Goal: Information Seeking & Learning: Check status

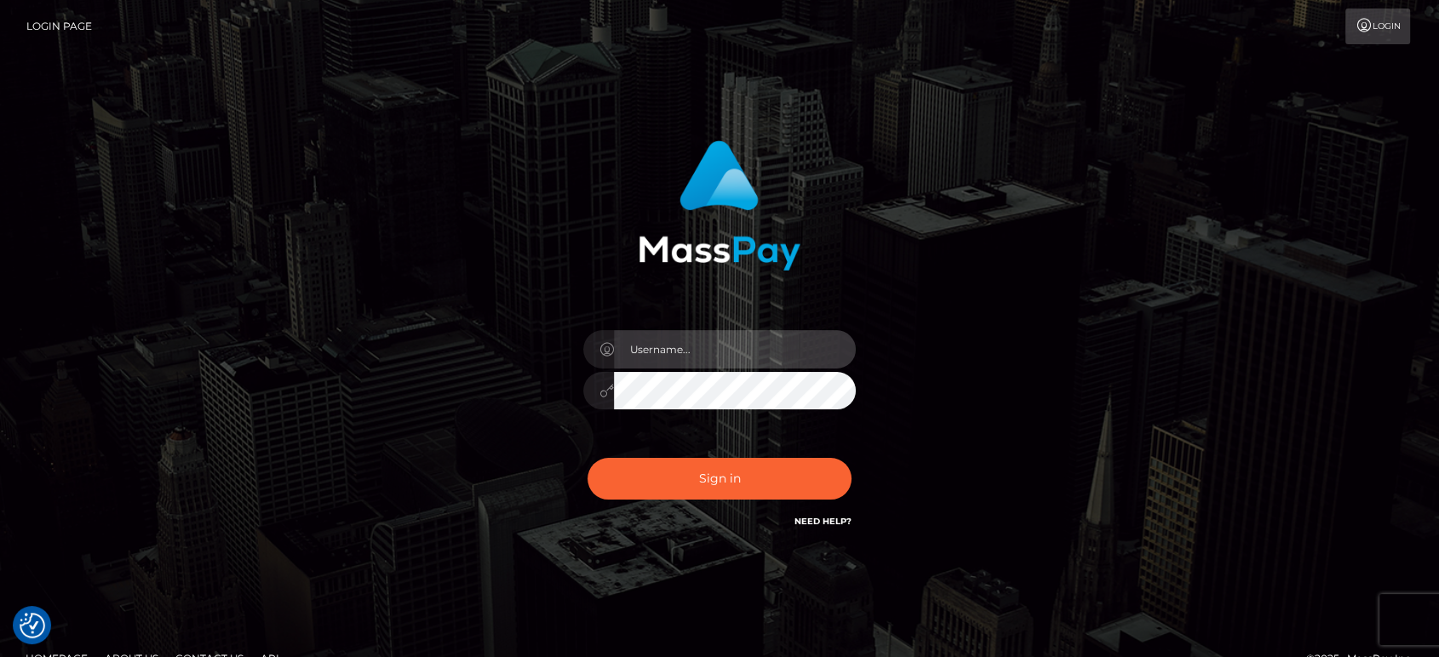
drag, startPoint x: 761, startPoint y: 341, endPoint x: 808, endPoint y: 345, distance: 46.9
click at [760, 341] on input "text" at bounding box center [735, 349] width 242 height 38
paste input "Glenn.B2 glenn.g@b2spin.com"
drag, startPoint x: 806, startPoint y: 352, endPoint x: 511, endPoint y: 332, distance: 296.1
click at [511, 332] on div "Glenn.B2 glenn.g@b2spin.com" at bounding box center [719, 336] width 447 height 416
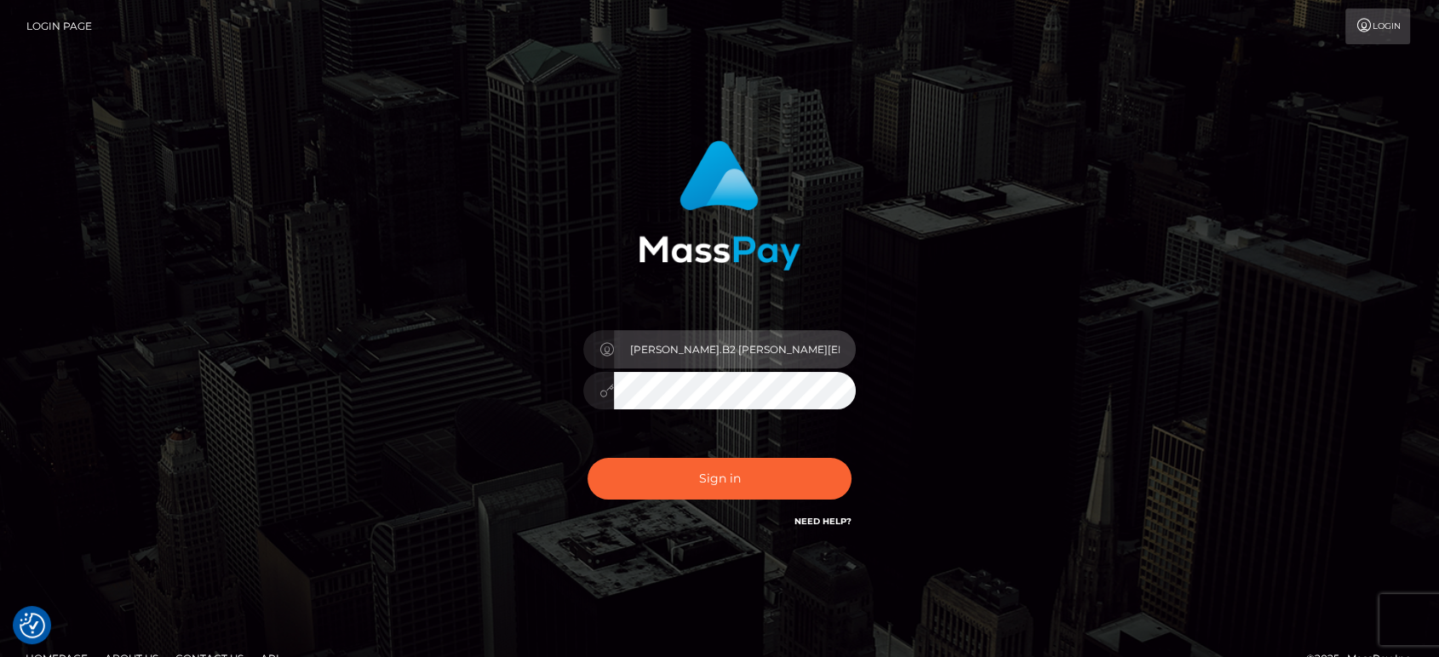
click at [814, 345] on input "Glenn.B2 glenn.g@b2spin.com" at bounding box center [735, 349] width 242 height 38
click at [813, 344] on input "Glenn.B2 glenn.g@b2spin.com" at bounding box center [735, 349] width 242 height 38
paste input "text"
type input "Glenn.B2"
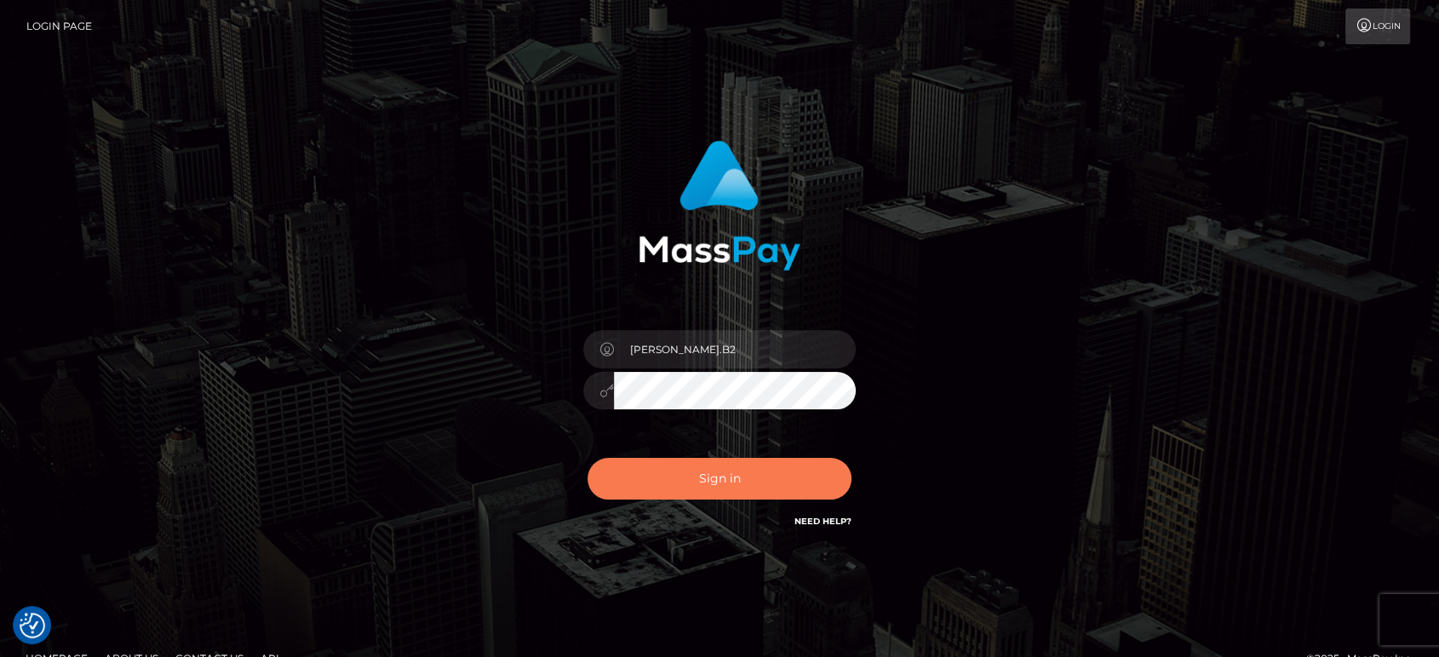
click at [781, 478] on button "Sign in" at bounding box center [719, 479] width 264 height 42
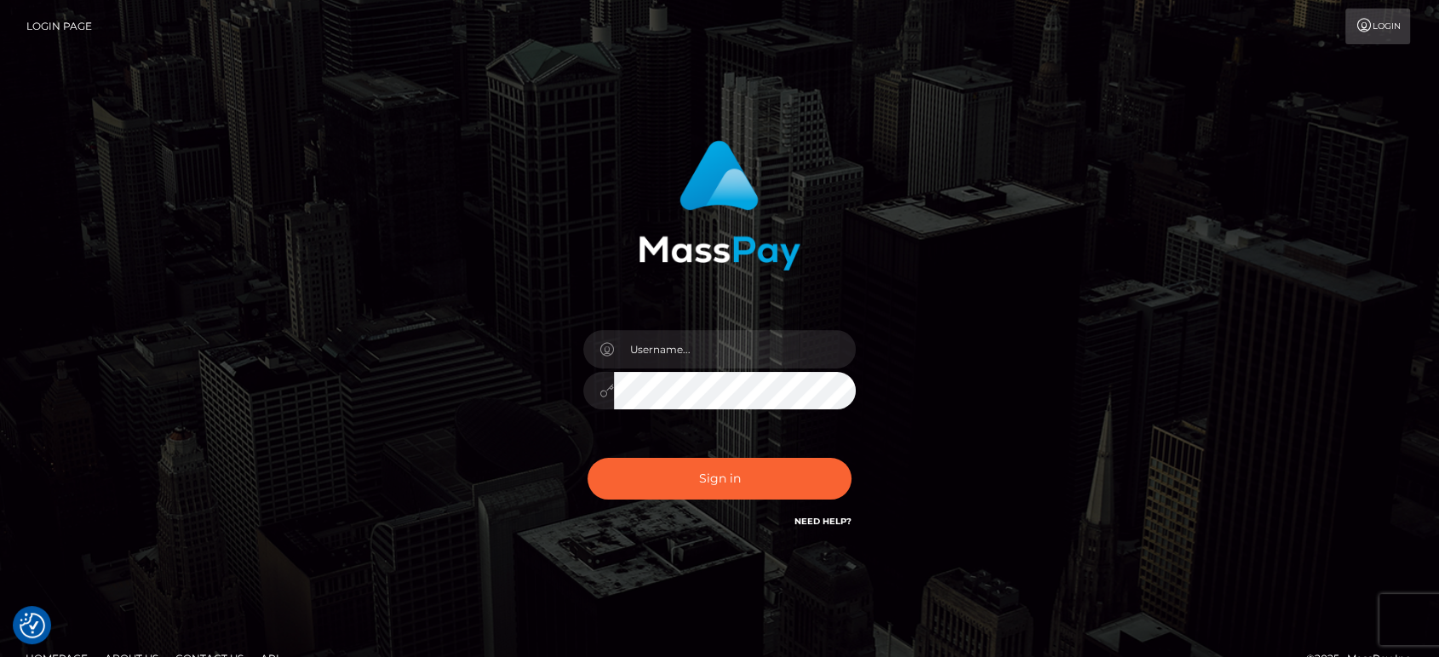
click at [1196, 351] on div "Sign in" at bounding box center [719, 344] width 970 height 433
click at [758, 352] on input "text" at bounding box center [735, 349] width 242 height 38
paste input "Glenn.B2"
type input "Glenn.B2"
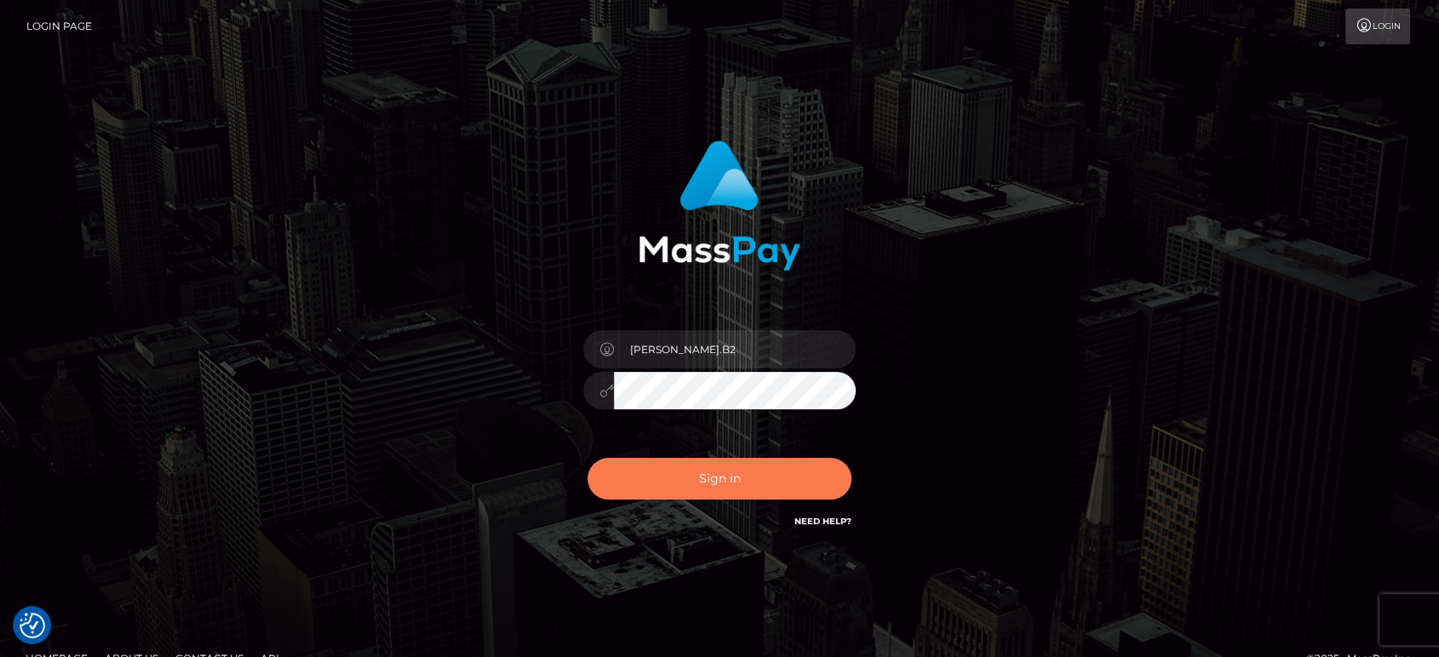
click at [752, 480] on button "Sign in" at bounding box center [719, 479] width 264 height 42
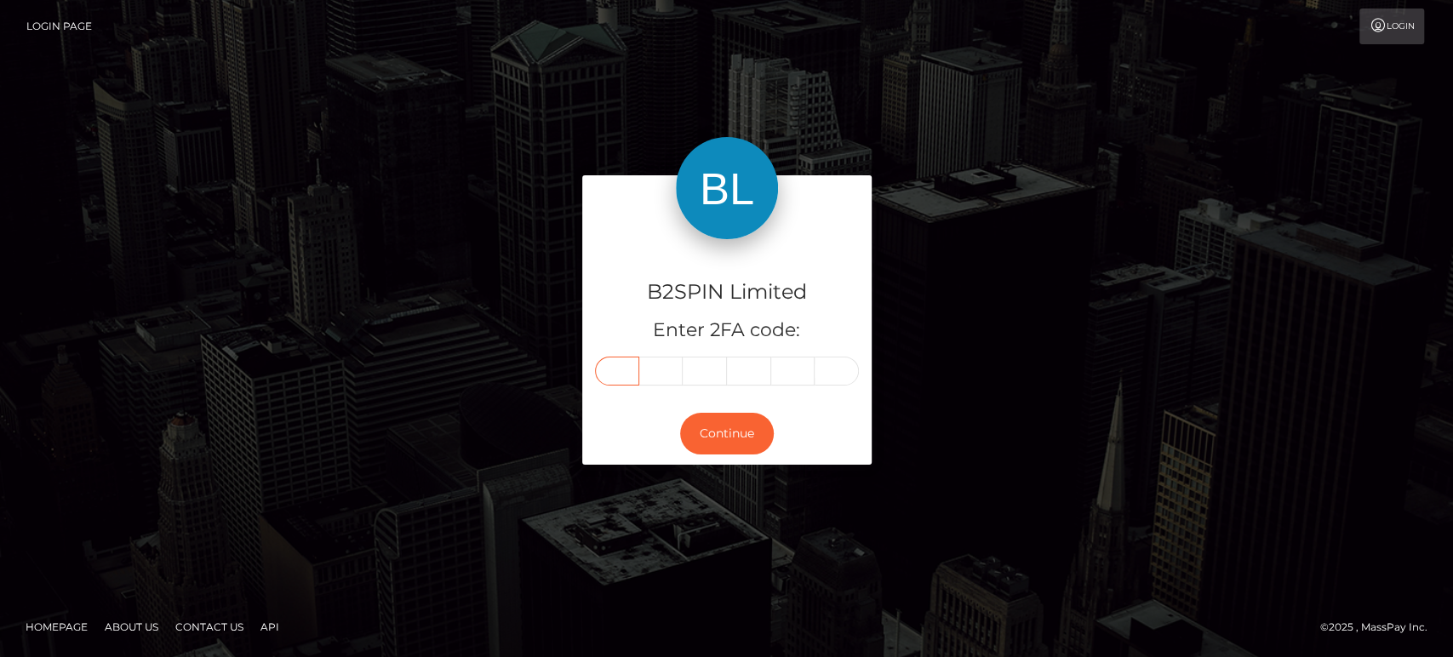
paste input "4"
type input "4"
type input "2"
type input "3"
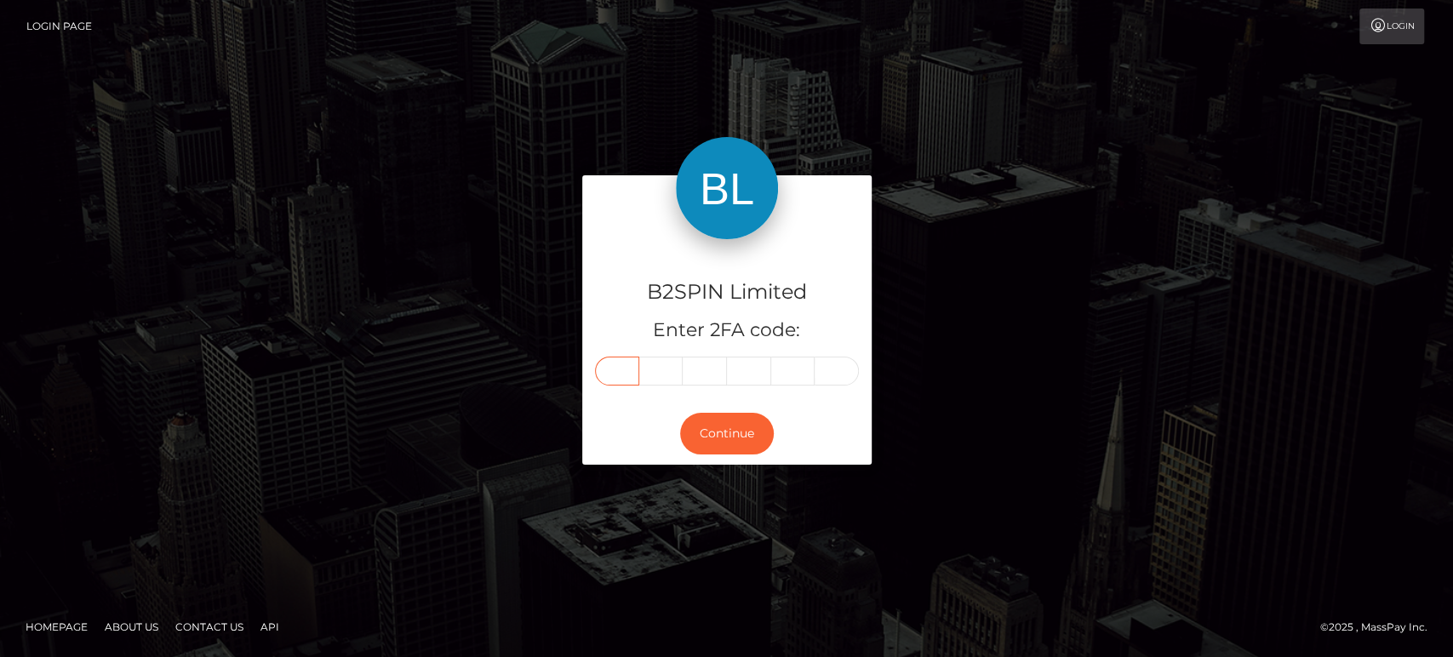
type input "6"
type input "5"
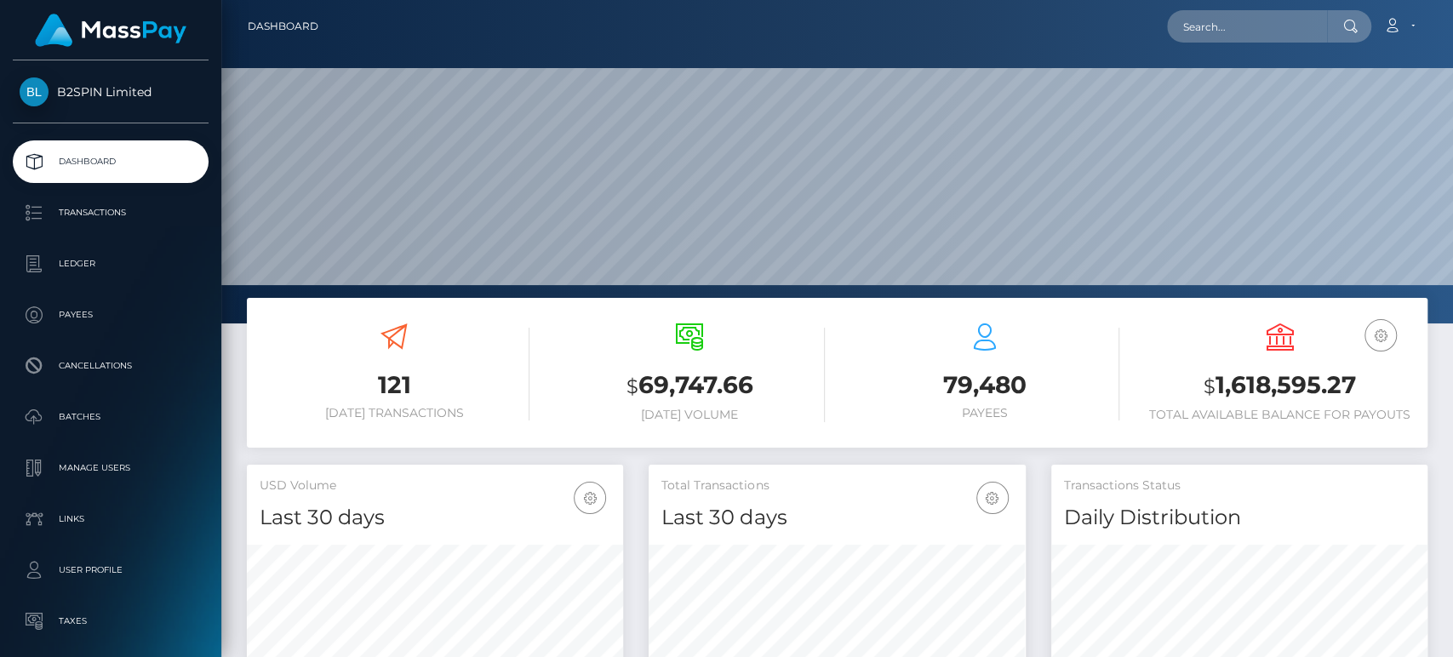
scroll to position [300, 376]
click at [1217, 26] on input "text" at bounding box center [1247, 26] width 160 height 32
paste input "325d75e3-9dfa-47c2-a36c-7a45641e659a"
click at [1273, 27] on input "325d75e3-9dfa-47c2-a36c-7a45641e659a" at bounding box center [1247, 26] width 160 height 32
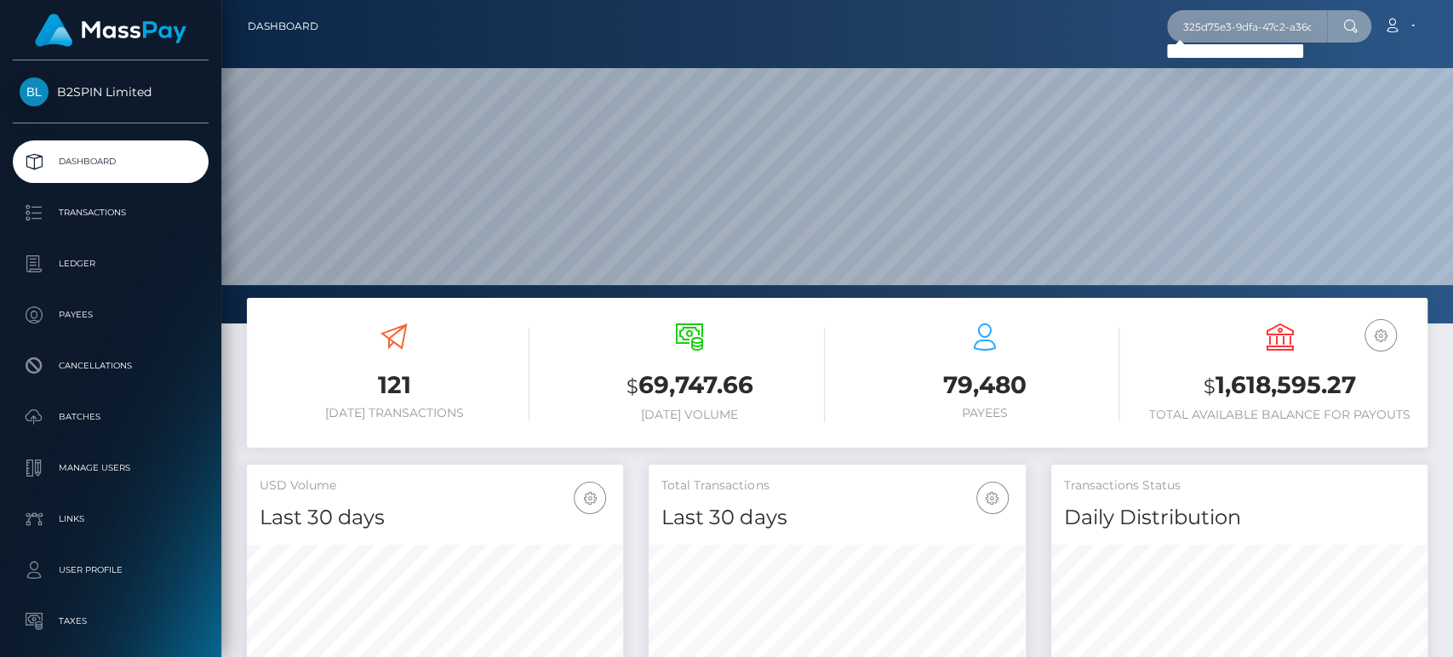
click at [1273, 27] on input "325d75e3-9dfa-47c2-a36c-7a45641e659a" at bounding box center [1247, 26] width 160 height 32
paste input "48535"
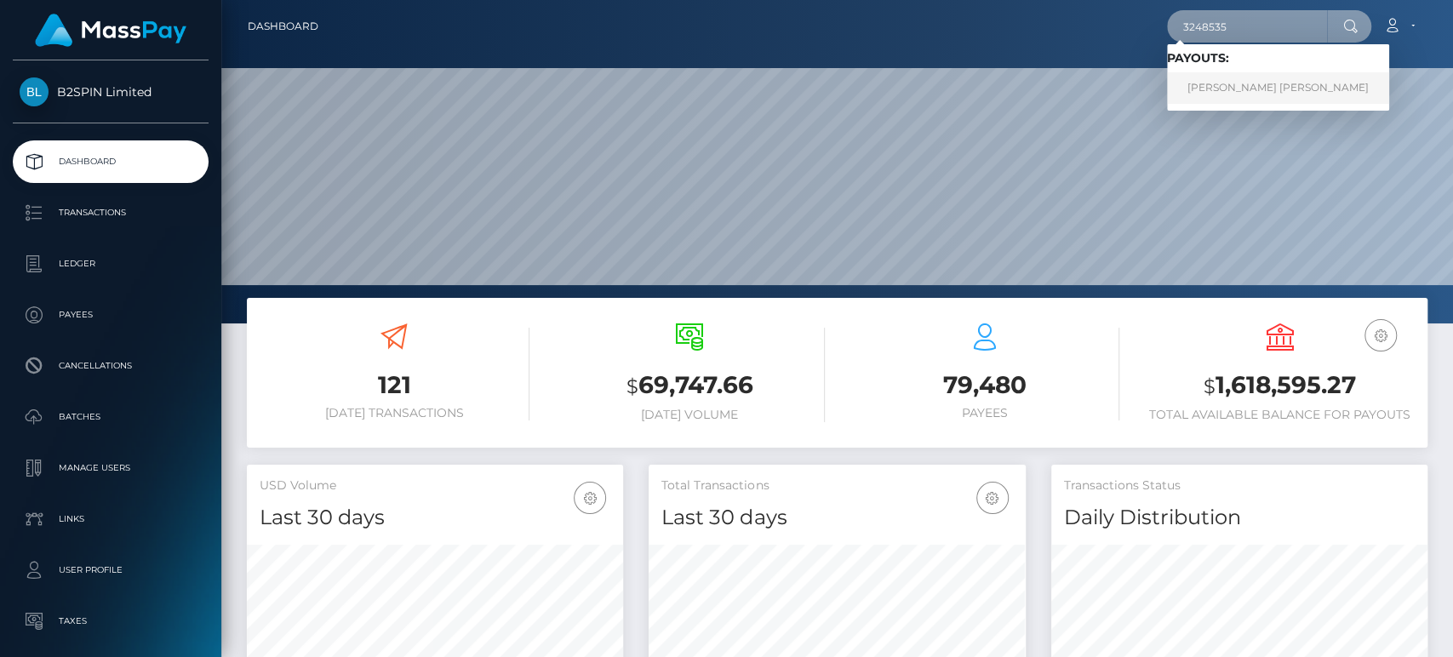
type input "3248535"
click at [1258, 87] on link "MERRY CHRISTINA JOY WILLIAMS" at bounding box center [1278, 87] width 222 height 31
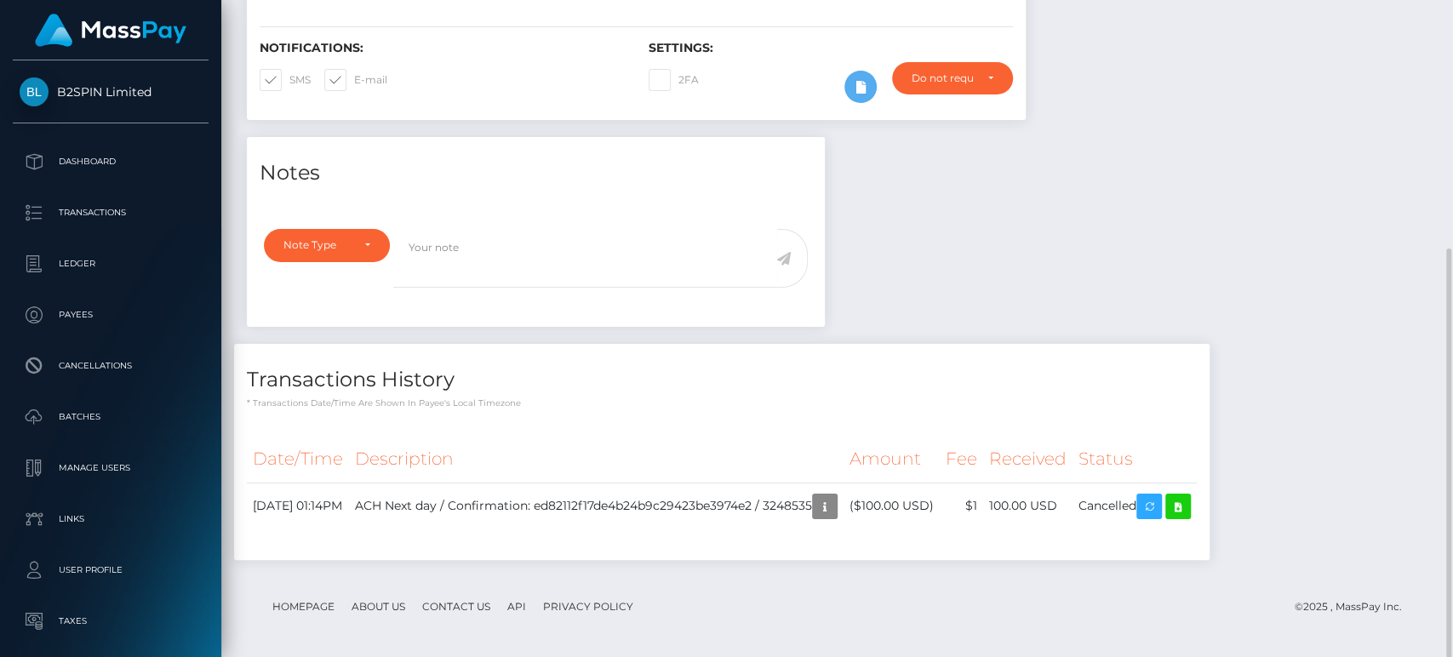
scroll to position [204, 376]
click at [795, 585] on footer "Homepage About Us Contact Us API Privacy Policy © 2025 , MassPay Inc." at bounding box center [837, 607] width 1181 height 60
click at [1044, 610] on footer "Homepage About Us Contact Us API Privacy Policy © 2025 , MassPay Inc." at bounding box center [837, 607] width 1181 height 60
click at [980, 602] on footer "Homepage About Us Contact Us API Privacy Policy © 2025 , MassPay Inc." at bounding box center [837, 607] width 1181 height 60
click at [981, 602] on footer "Homepage About Us Contact Us API Privacy Policy © 2025 , MassPay Inc." at bounding box center [837, 607] width 1181 height 60
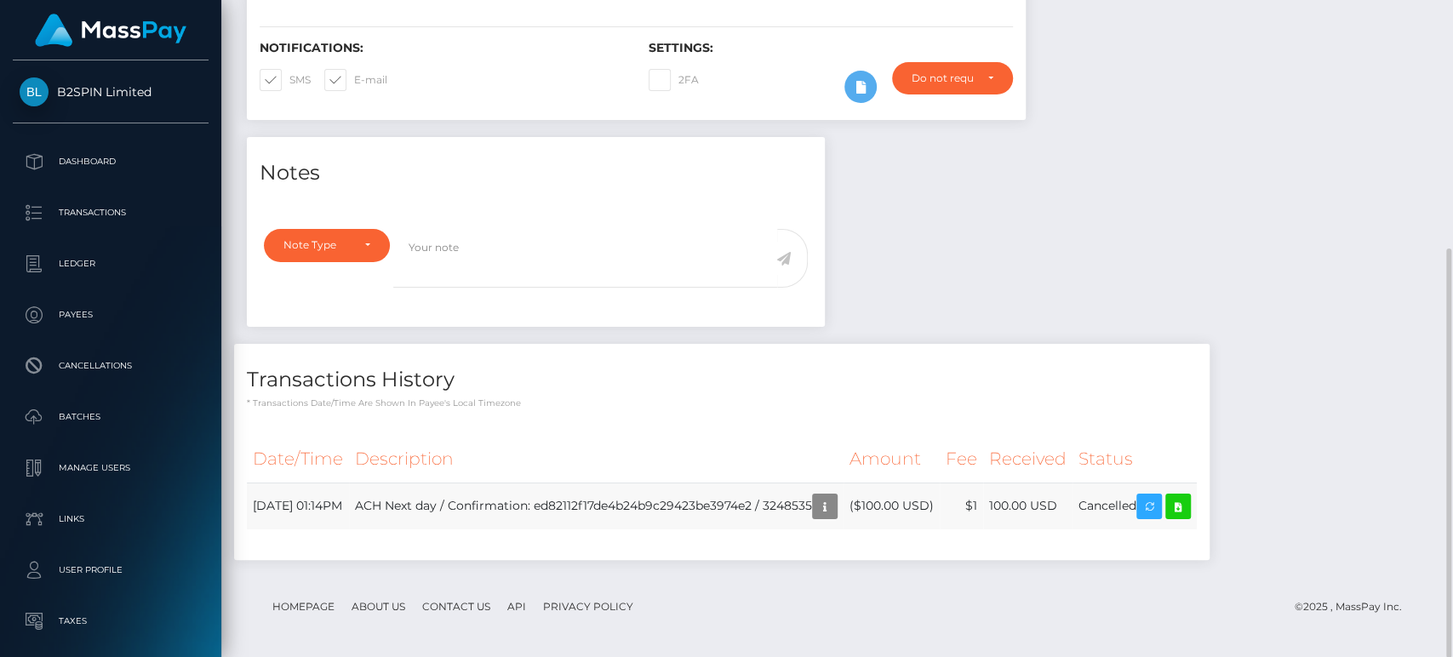
drag, startPoint x: 775, startPoint y: 539, endPoint x: 832, endPoint y: 520, distance: 60.0
click at [773, 539] on div "Date/Time Description Amount Fee Received Status" at bounding box center [722, 493] width 950 height 115
click at [831, 503] on td "ACH Next day / Confirmation: ed82112f17de4b24b9c29423be3974e2 / 3248535" at bounding box center [596, 506] width 495 height 47
copy td "3248535"
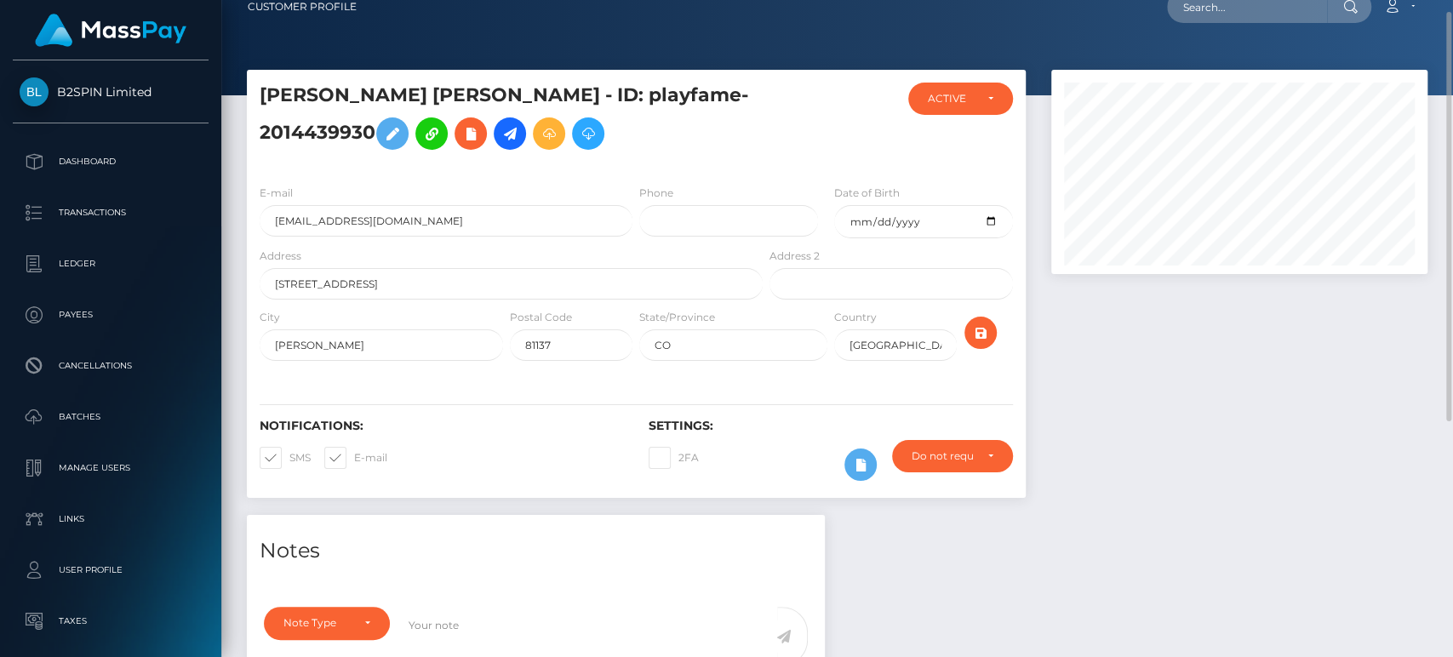
scroll to position [0, 0]
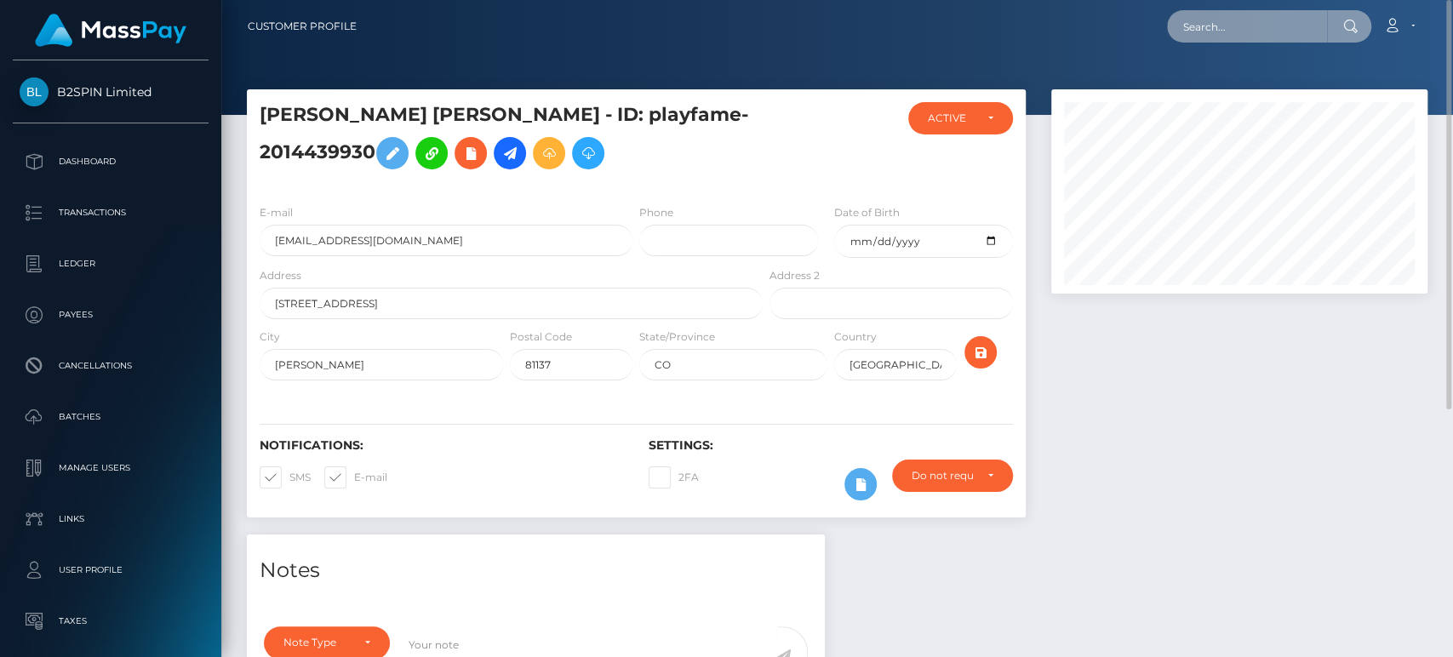
click at [1230, 40] on input "text" at bounding box center [1247, 26] width 160 height 32
paste input "3275466"
click at [1246, 19] on input "3275466" at bounding box center [1247, 26] width 160 height 32
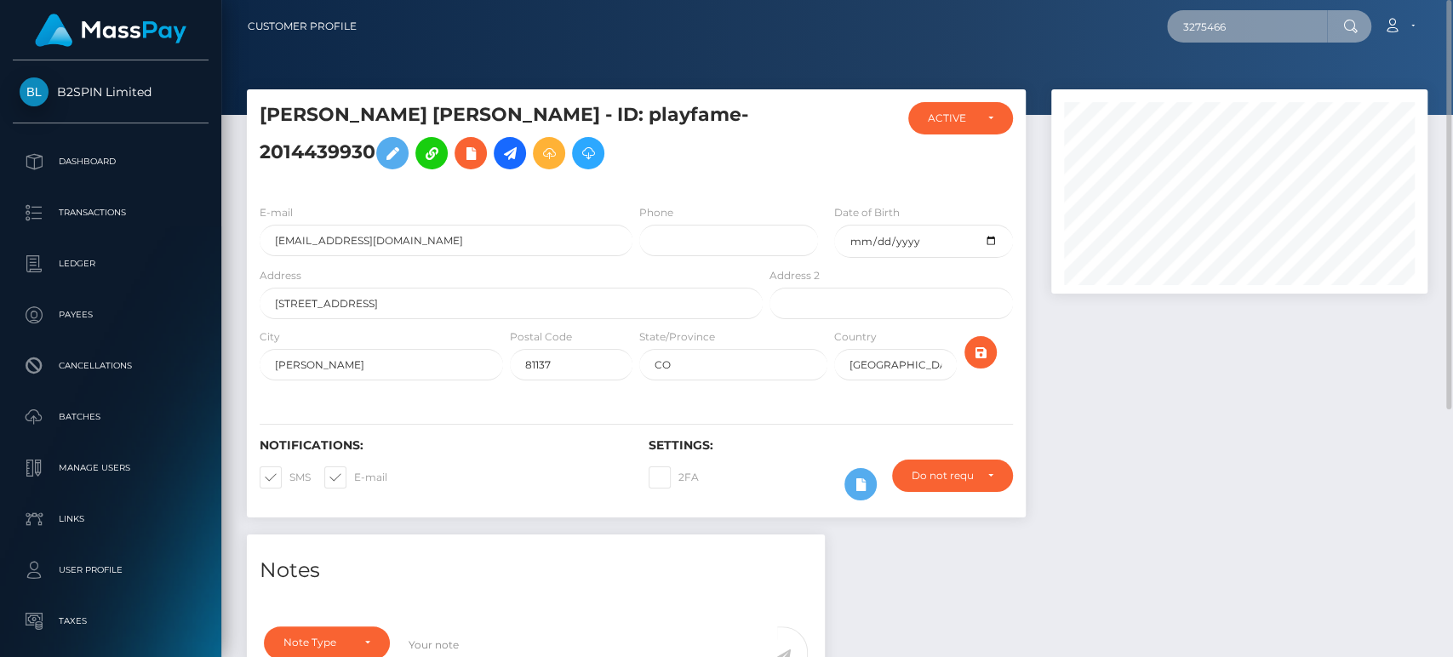
paste input "payout_49a12978-7e8e-11f0-8023-0266f44cc279"
click at [1237, 31] on input "payout_49a12978-7e8e-11f0-8023-0266f44cc279" at bounding box center [1247, 26] width 160 height 32
paste input "3275466"
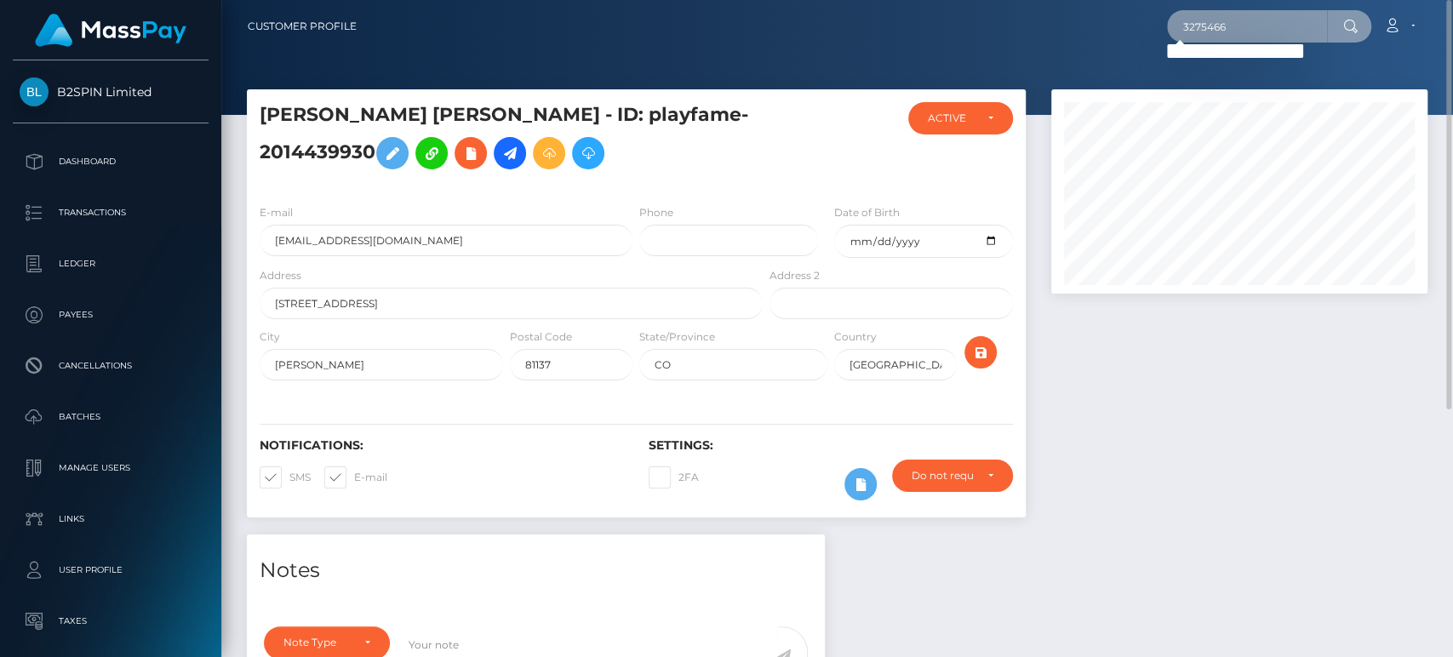
click at [1261, 28] on input "3275466" at bounding box center [1247, 26] width 160 height 32
paste input "ameer.almalikii@gmail.com"
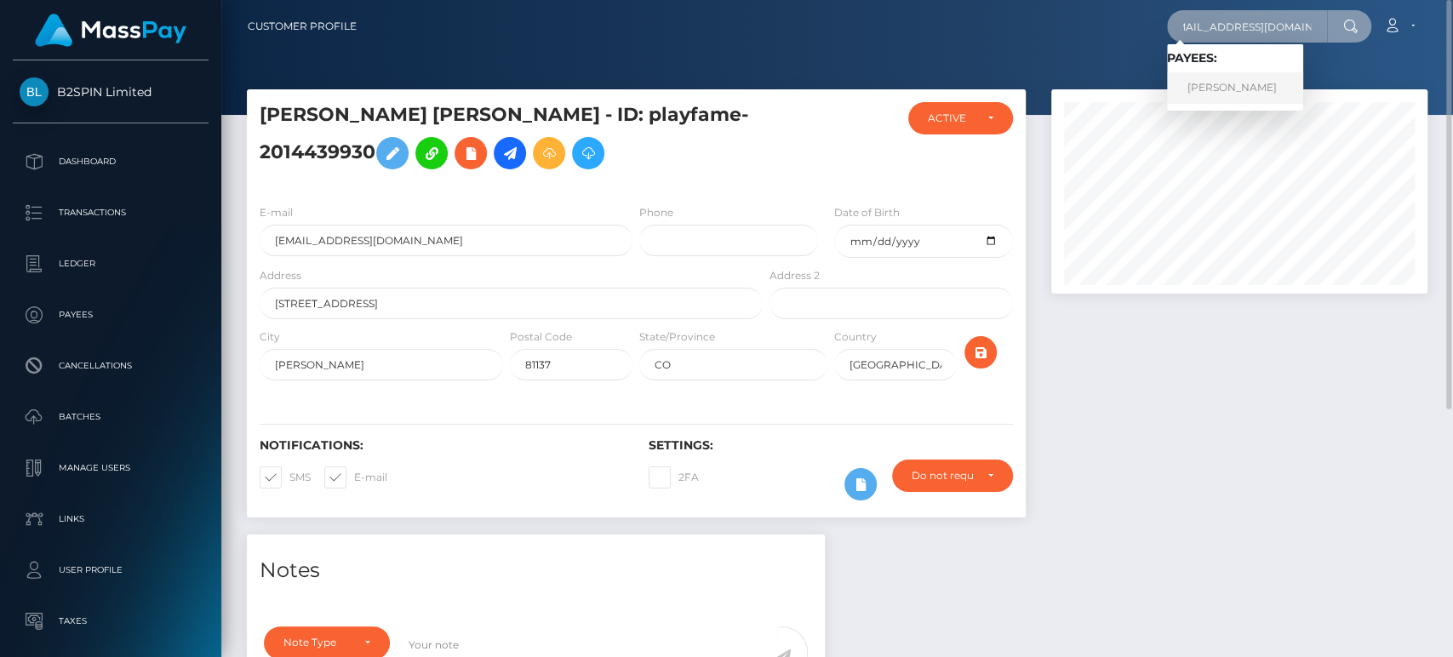
type input "ameer.almalikii@gmail.com"
click at [1243, 87] on link "AMEER A ALMALIKI" at bounding box center [1235, 87] width 136 height 31
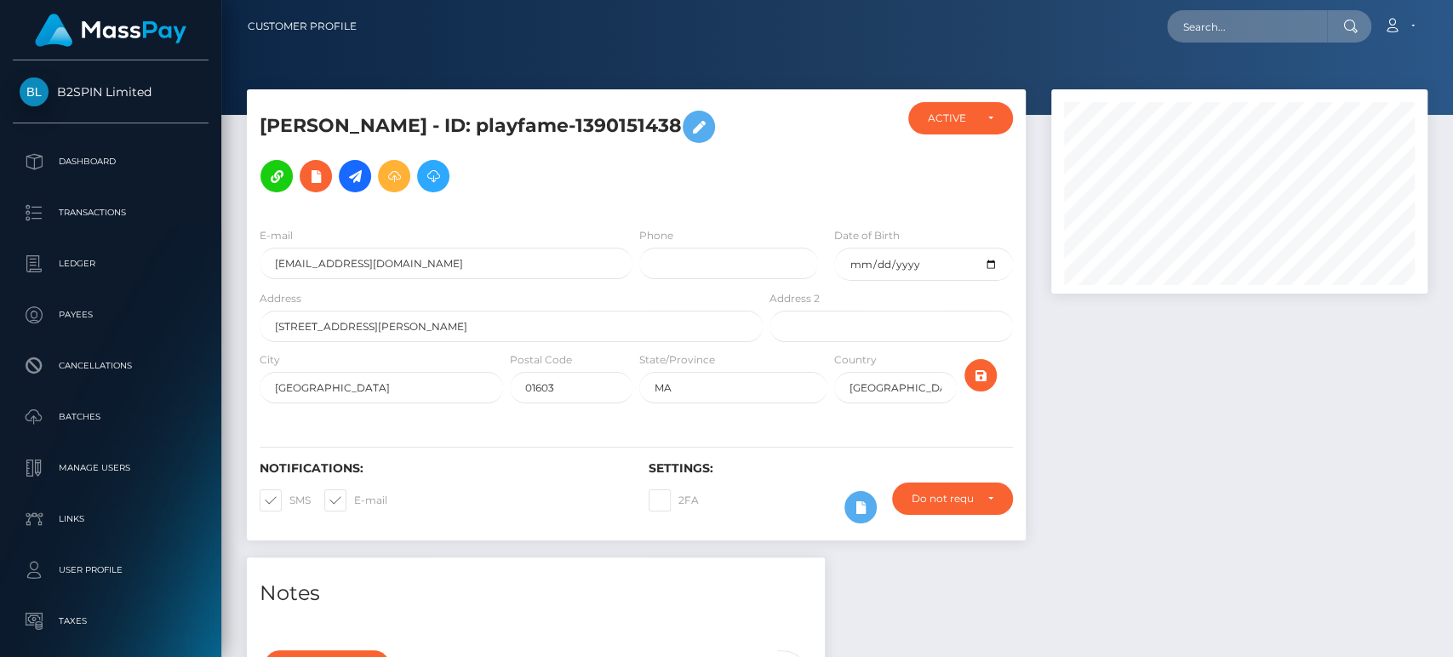
scroll to position [204, 376]
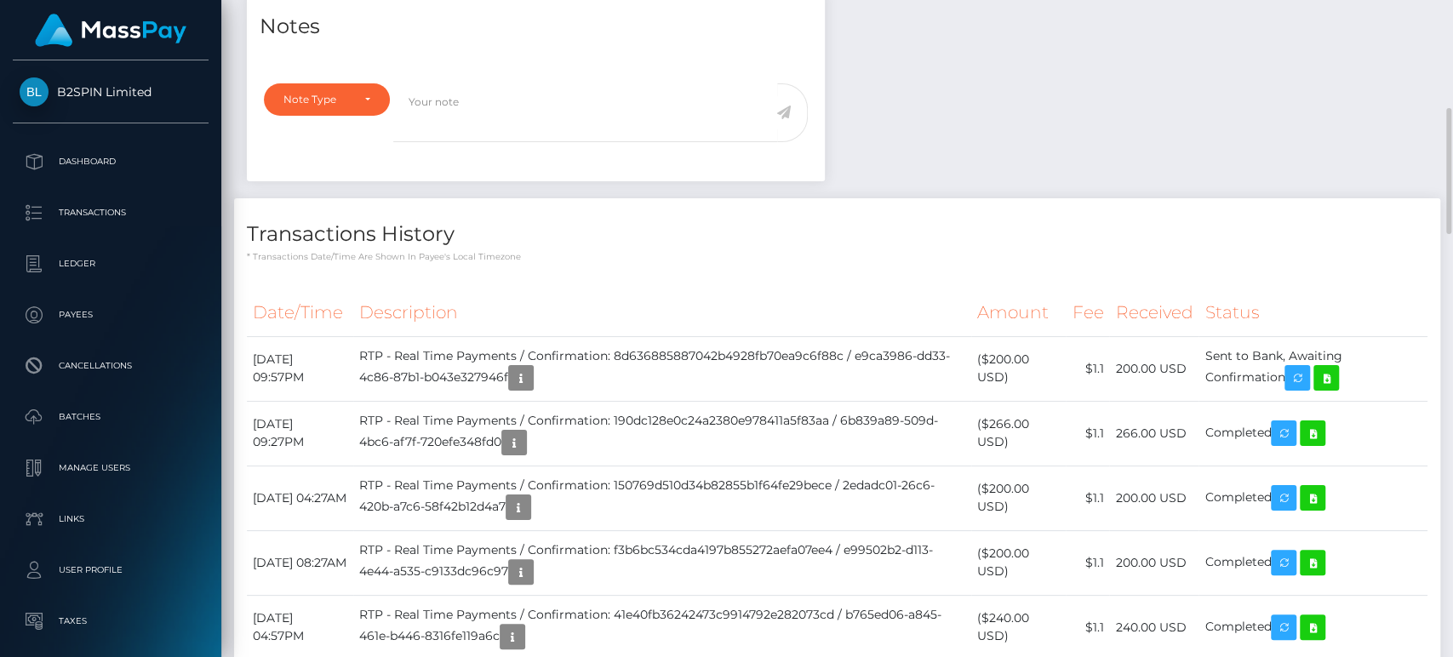
click at [1073, 223] on h4 "Transactions History" at bounding box center [837, 235] width 1181 height 30
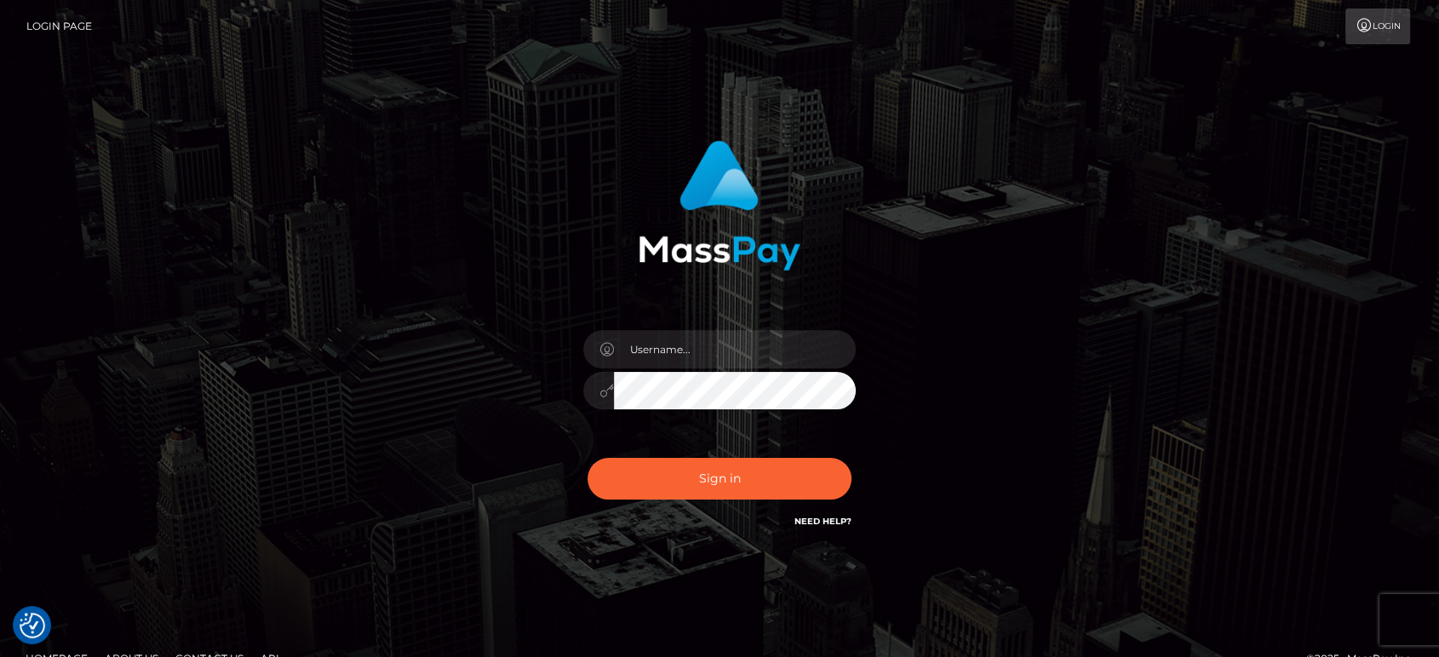
drag, startPoint x: 1147, startPoint y: 279, endPoint x: 1157, endPoint y: 312, distance: 33.7
click at [1147, 283] on div "Sign in" at bounding box center [719, 344] width 970 height 433
click at [1158, 312] on div "Sign in" at bounding box center [719, 344] width 970 height 433
drag, startPoint x: 1158, startPoint y: 314, endPoint x: 1306, endPoint y: 347, distance: 151.8
click at [1158, 315] on div "Sign in" at bounding box center [719, 344] width 970 height 433
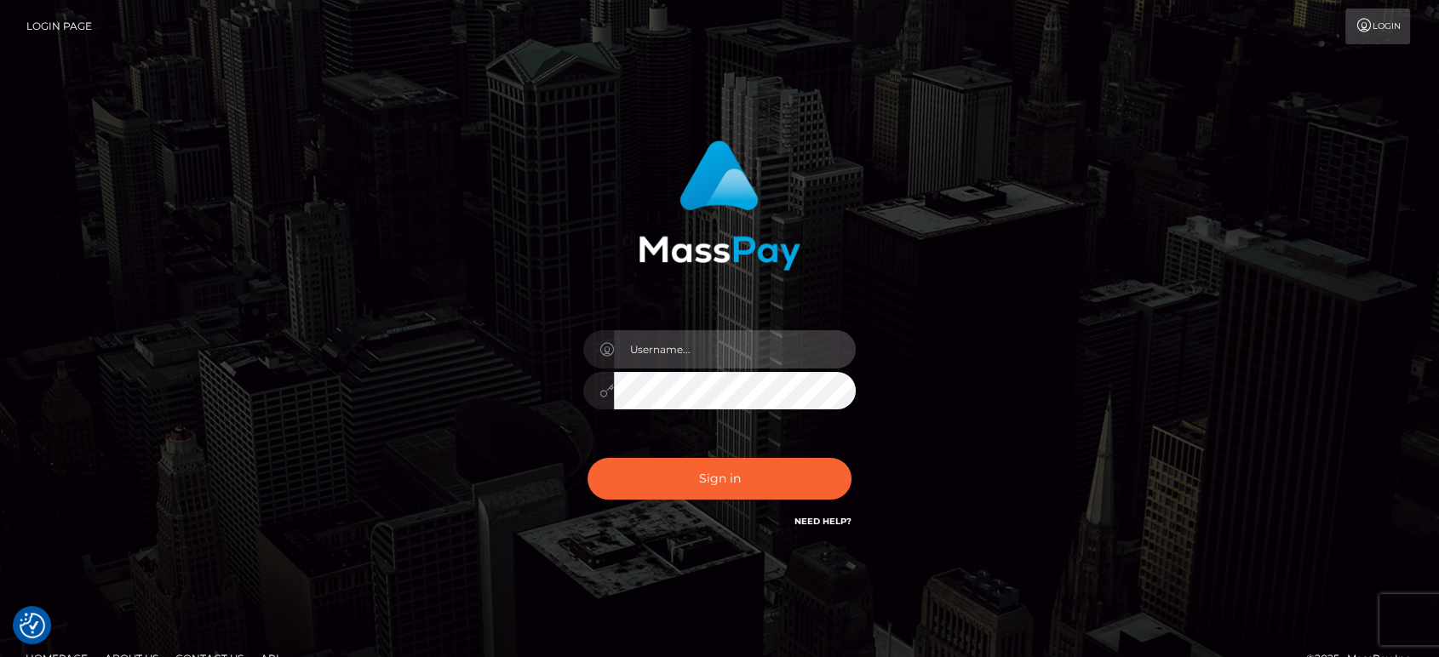
click at [700, 346] on input "text" at bounding box center [735, 349] width 242 height 38
paste input "Glenn.B2"
type input "Glenn.B2"
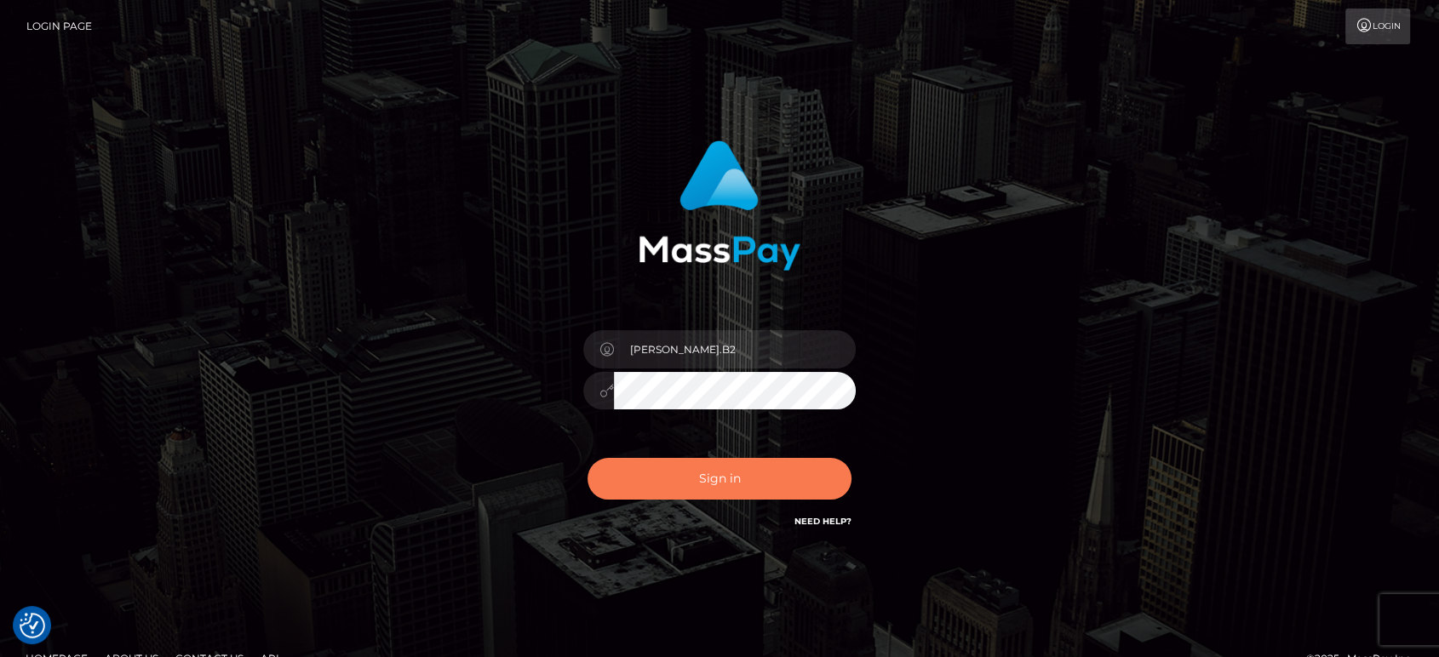
click at [717, 473] on button "Sign in" at bounding box center [719, 479] width 264 height 42
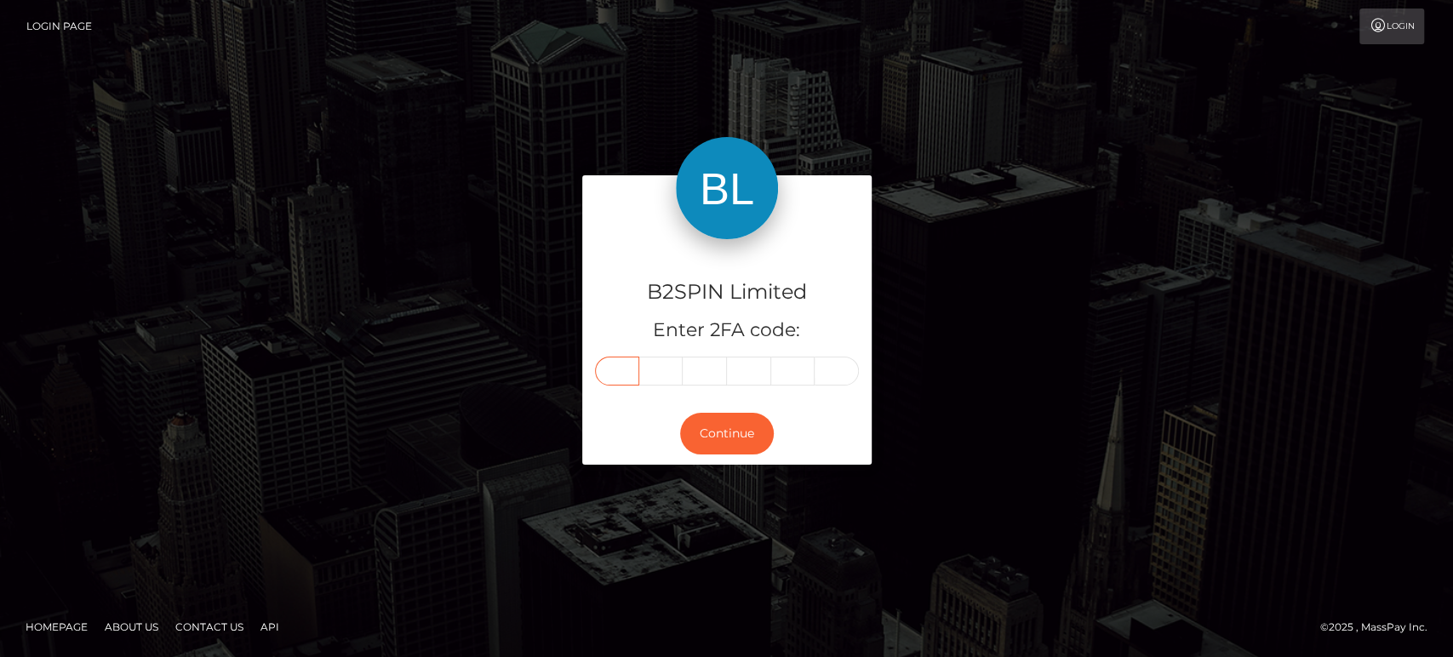
click at [624, 370] on input "text" at bounding box center [617, 371] width 44 height 29
paste input "3"
type input "3"
type input "4"
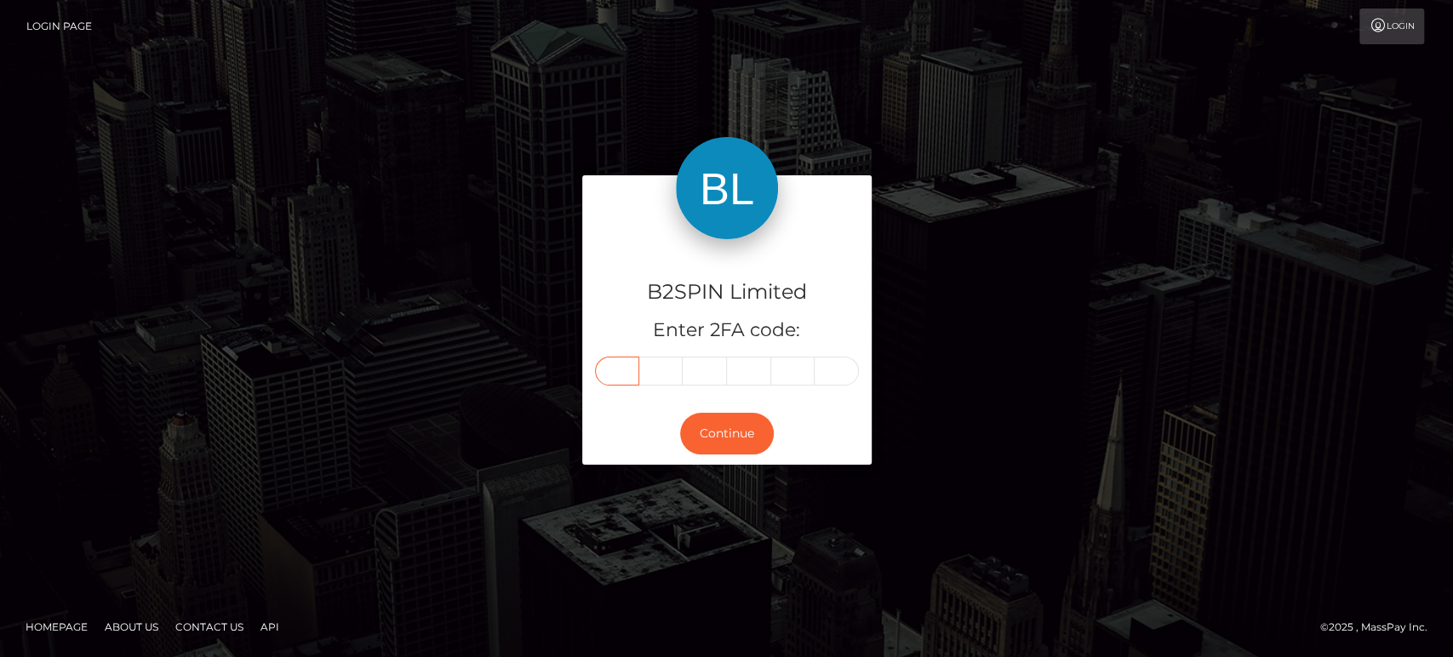
type input "3"
type input "8"
type input "3"
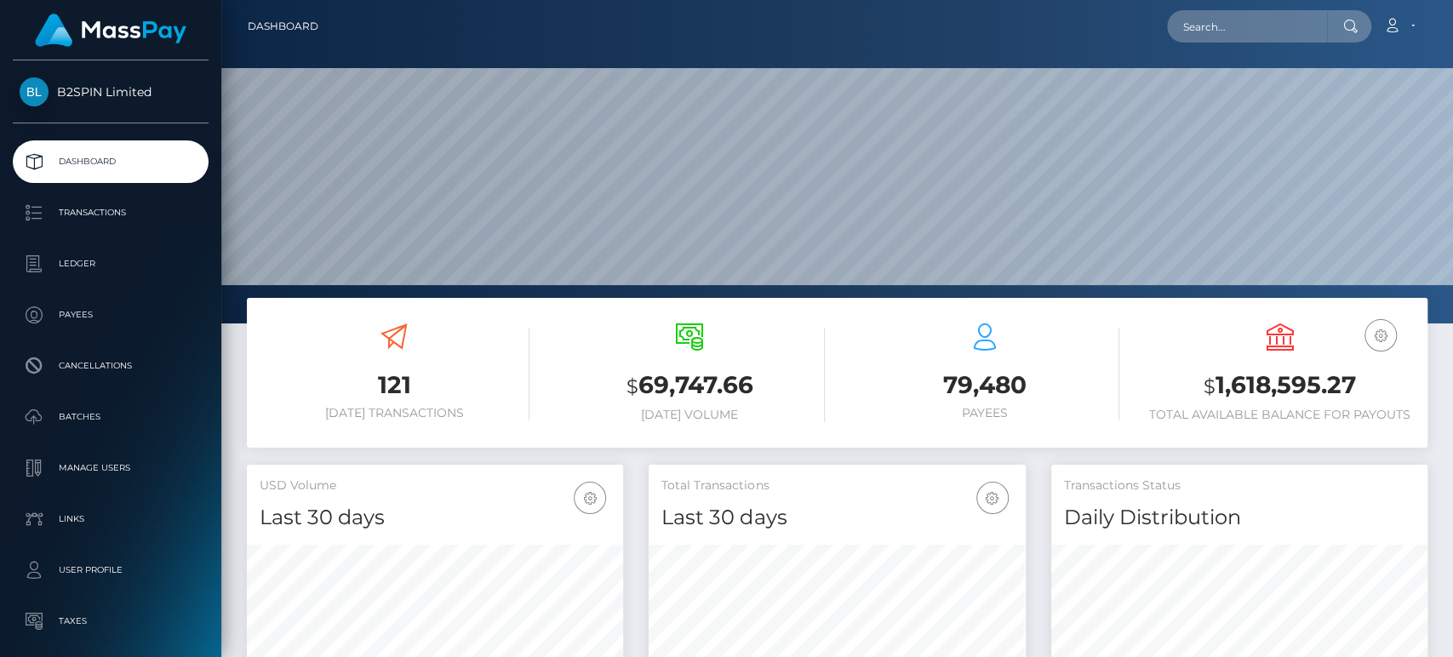
scroll to position [300, 376]
click at [363, 309] on div "121 [DATE] Transactions $ 69,747.66 [DATE] Volume 79,480 Payees $" at bounding box center [837, 373] width 1181 height 150
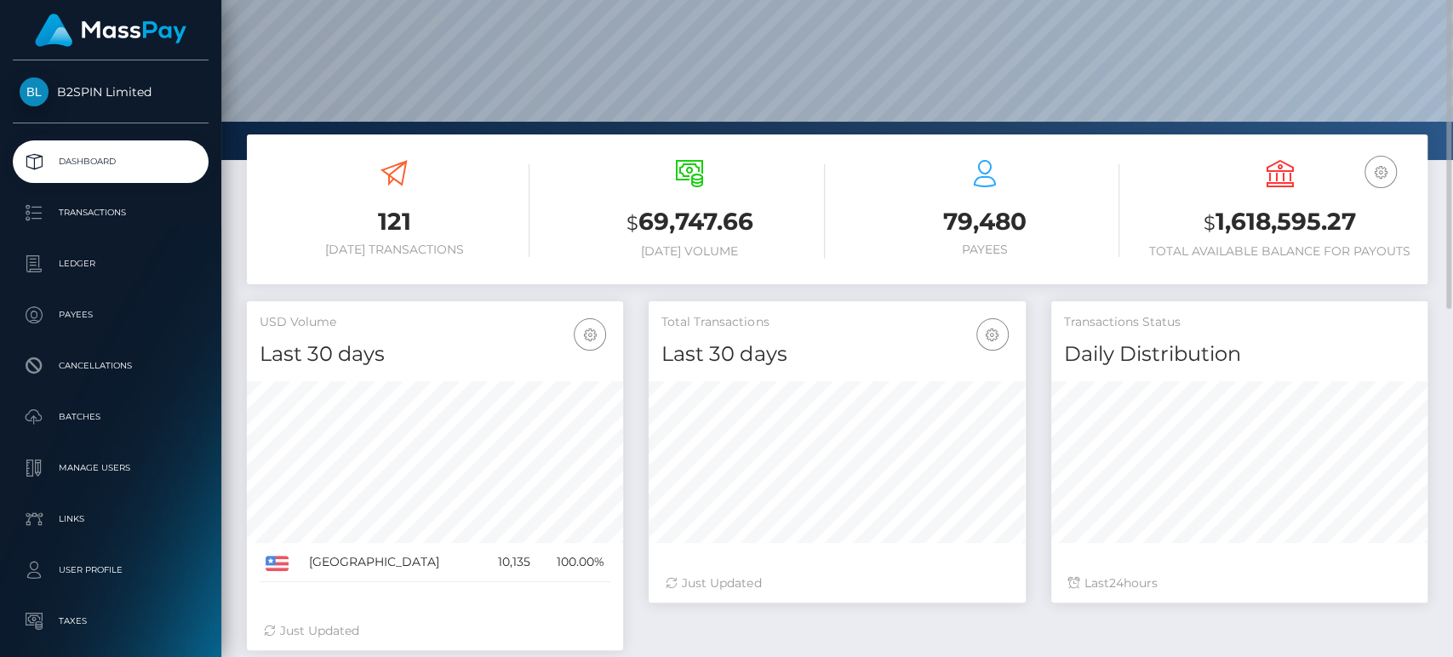
scroll to position [0, 0]
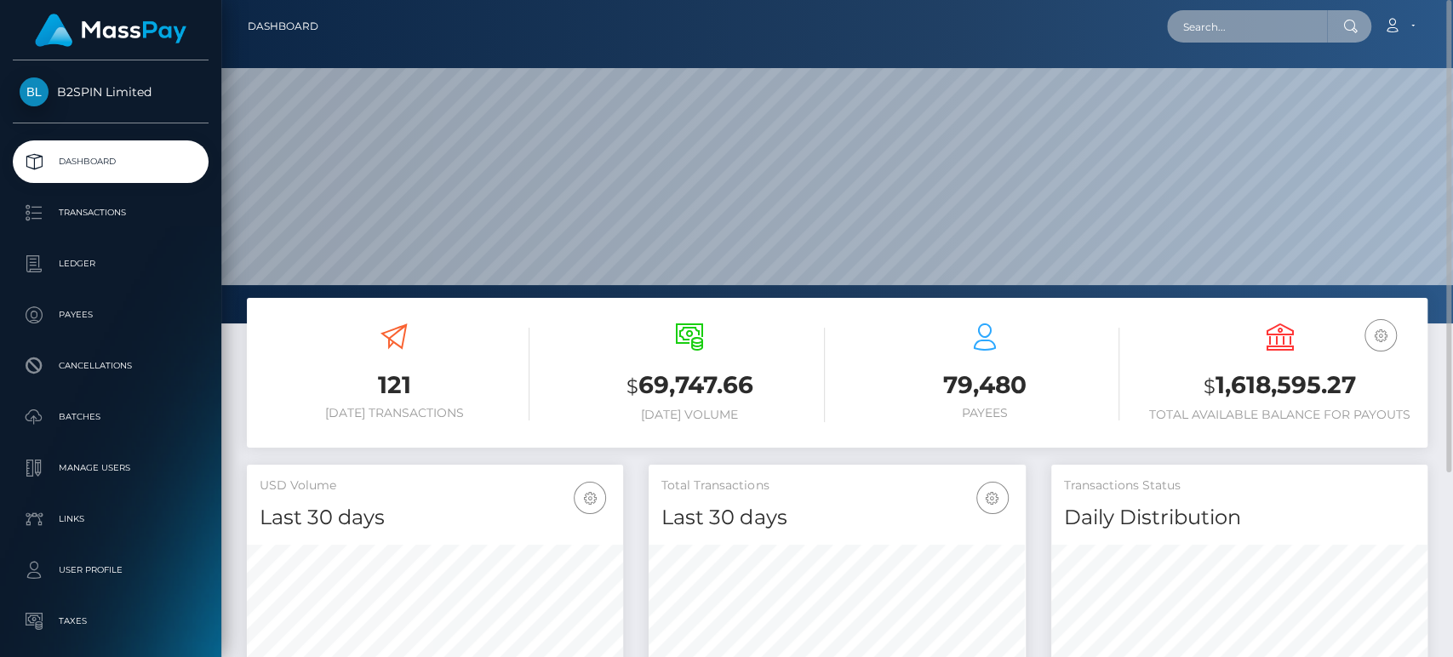
click at [1244, 35] on input "text" at bounding box center [1247, 26] width 160 height 32
paste input "2163ed50-6f7b-498c-89a8-ca3edfa7e9c1"
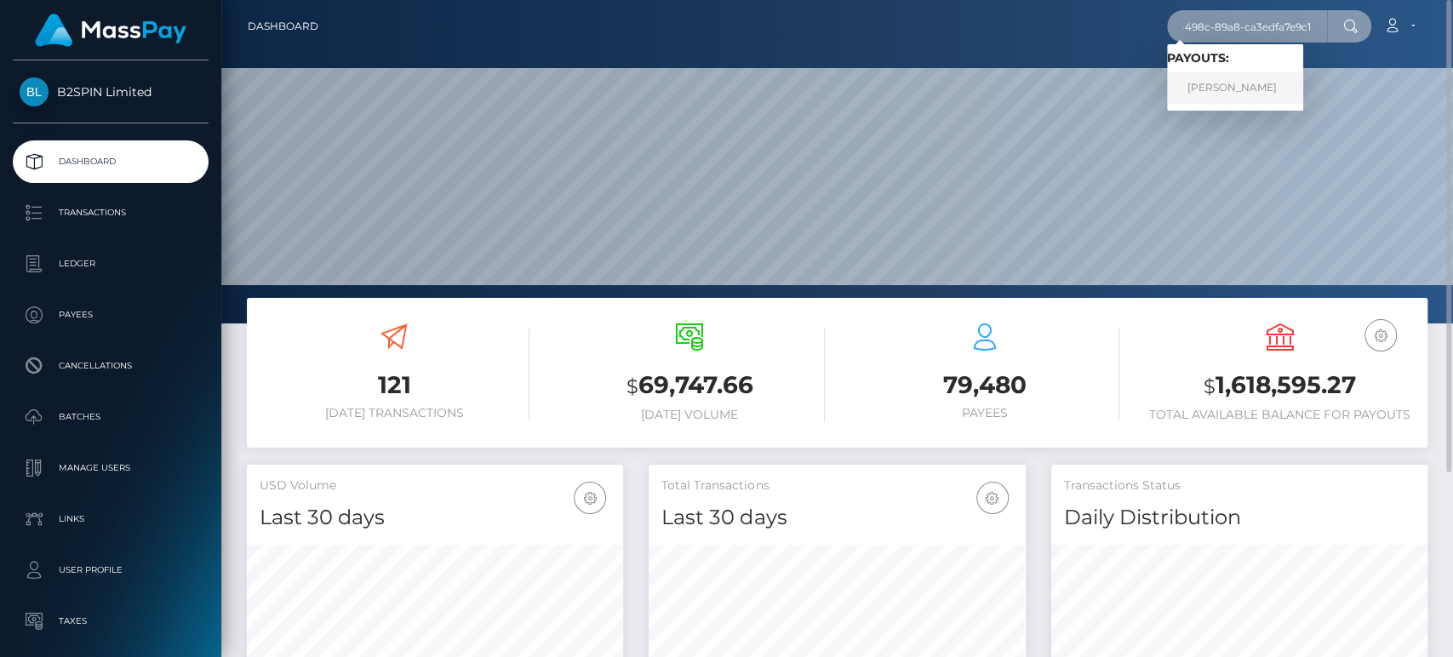
type input "2163ed50-6f7b-498c-89a8-ca3edfa7e9c1"
click at [1267, 87] on link "[PERSON_NAME]" at bounding box center [1235, 87] width 136 height 31
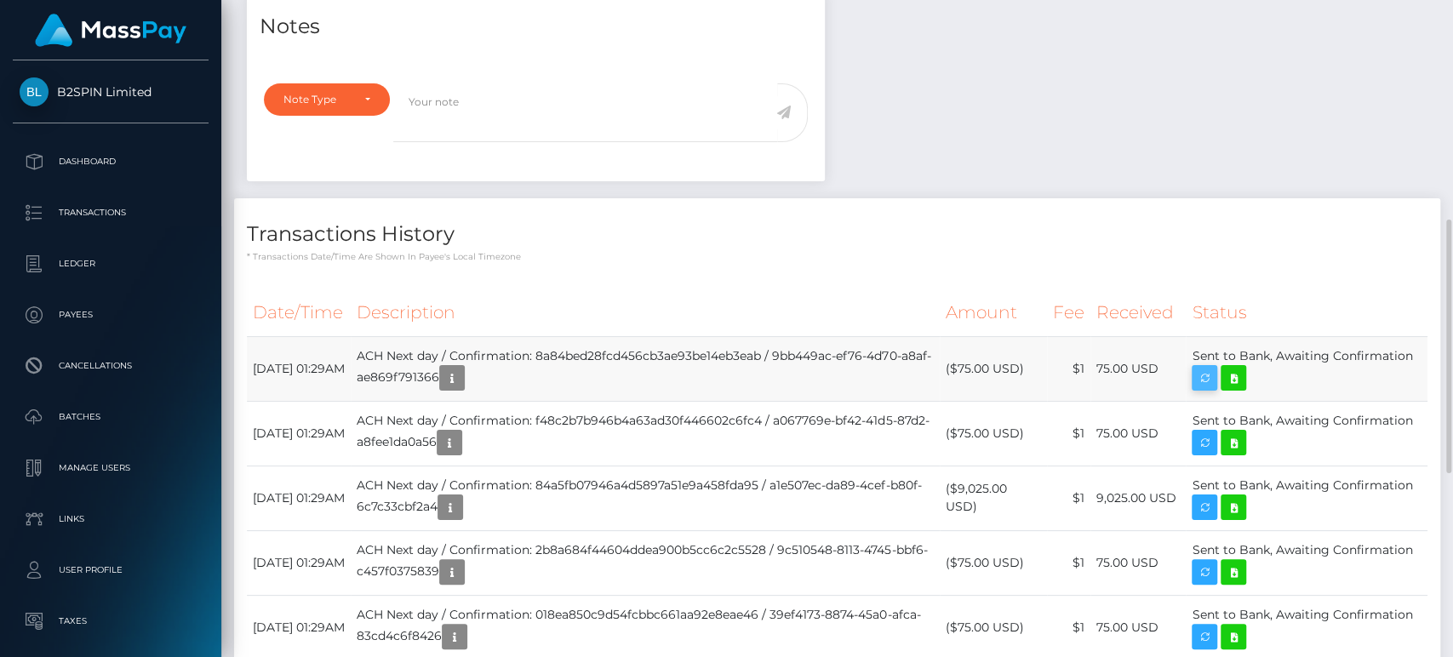
scroll to position [204, 376]
click at [1033, 220] on h4 "Transactions History" at bounding box center [837, 235] width 1181 height 30
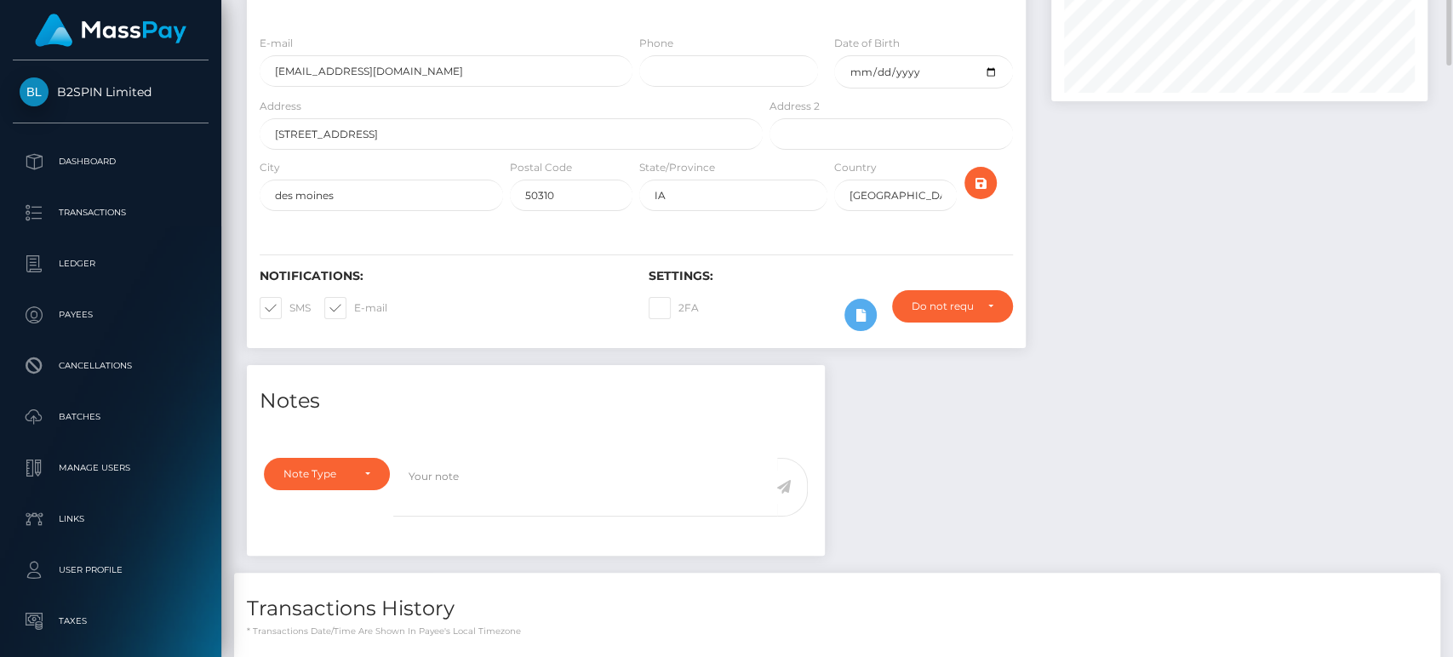
scroll to position [0, 0]
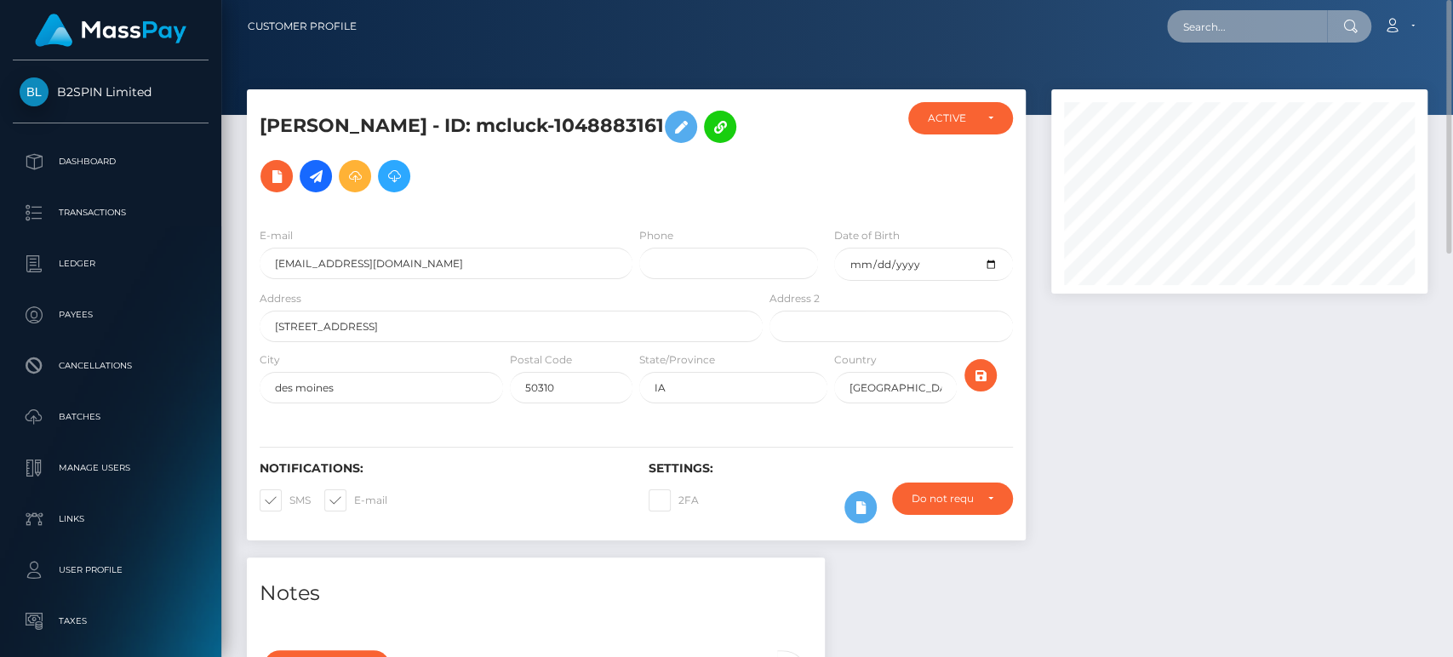
click at [1219, 31] on input "text" at bounding box center [1247, 26] width 160 height 32
paste input "3b19a710-dbe4-4686-90ab-ea80b2e1ea14"
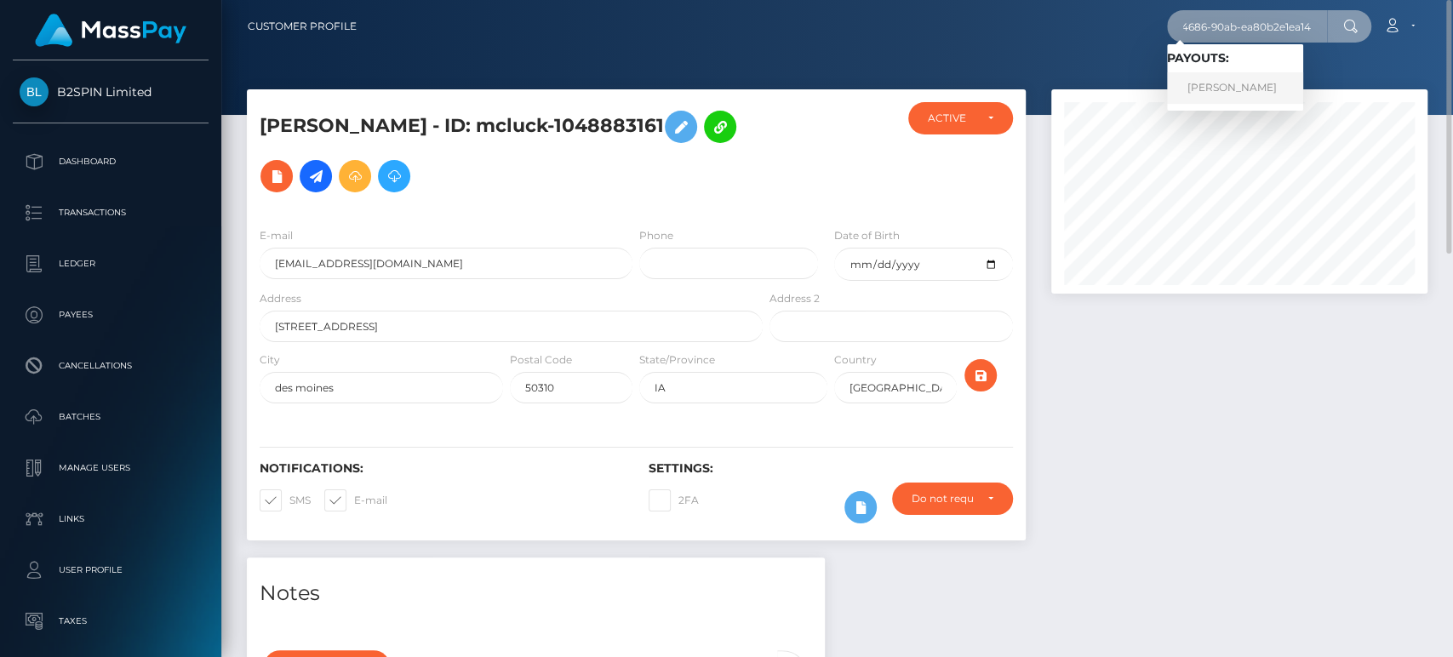
type input "3b19a710-dbe4-4686-90ab-ea80b2e1ea14"
click at [1243, 87] on link "DAVEENA L WAUGH" at bounding box center [1235, 87] width 136 height 31
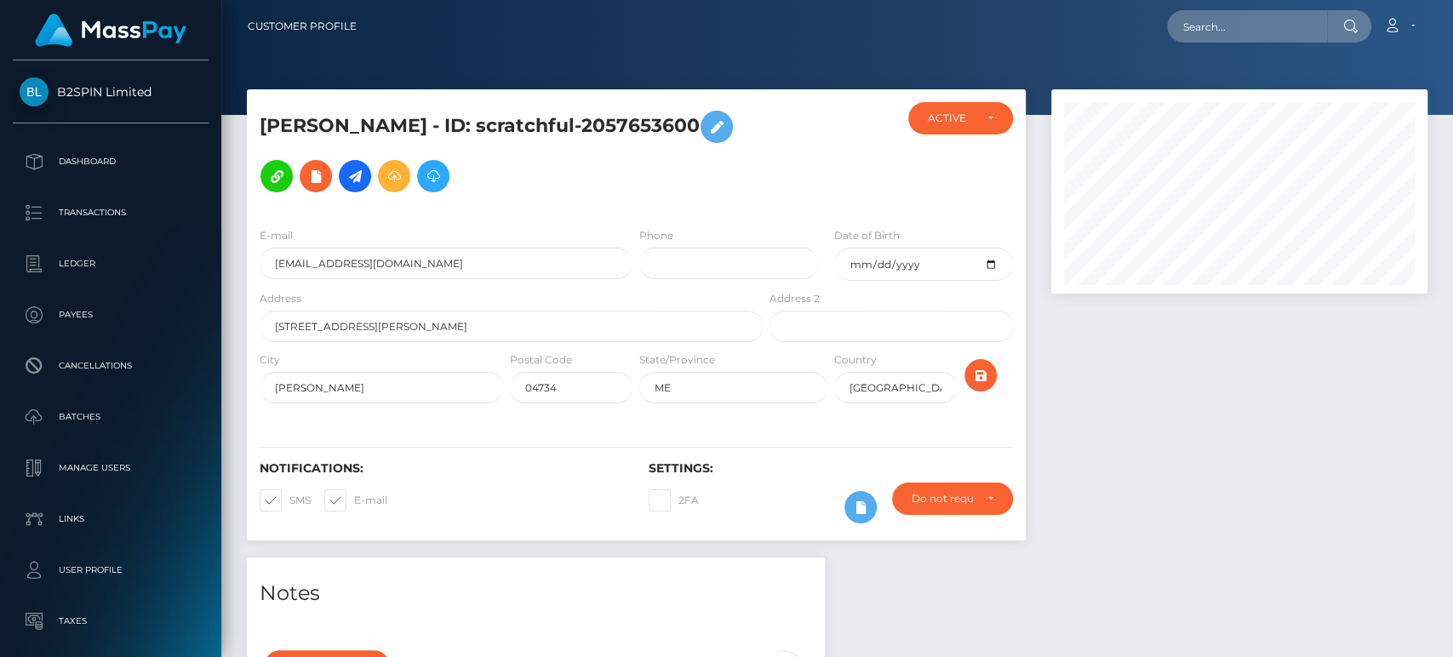
scroll to position [204, 376]
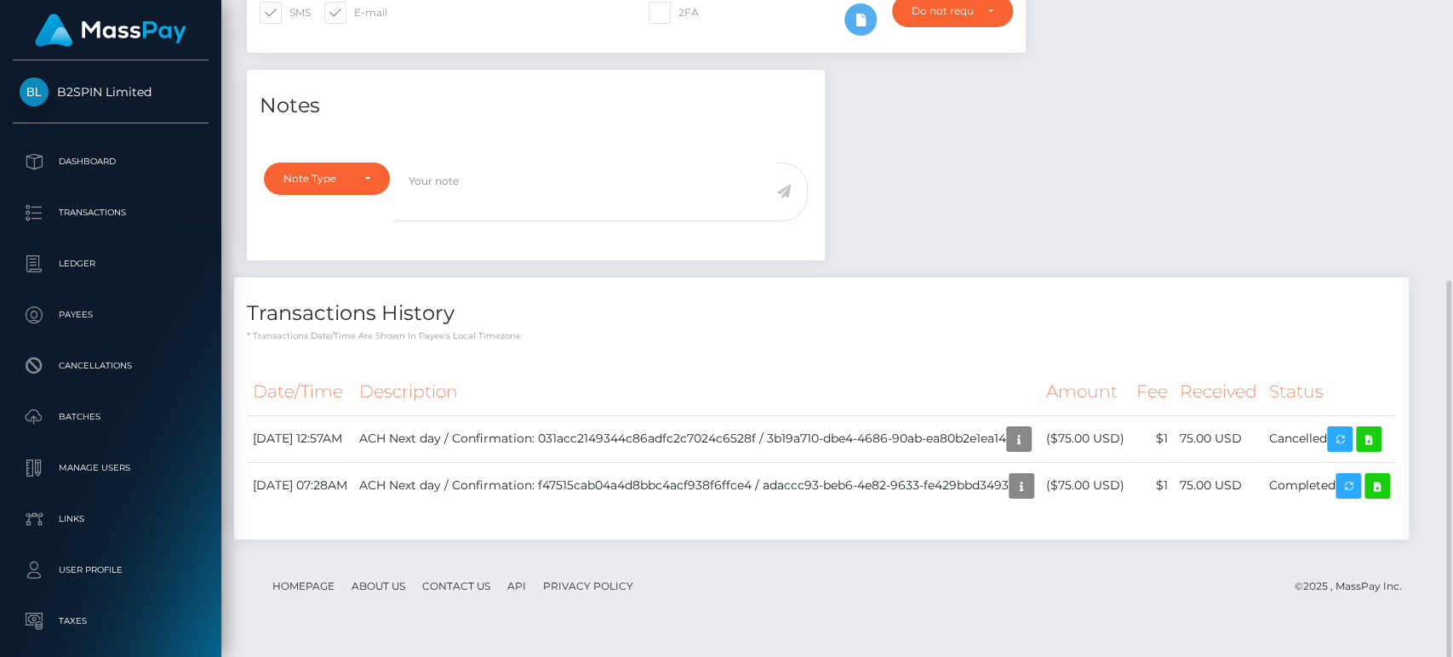
click at [991, 597] on footer "Homepage About Us Contact Us API Privacy Policy © 2025 , MassPay Inc." at bounding box center [837, 587] width 1181 height 60
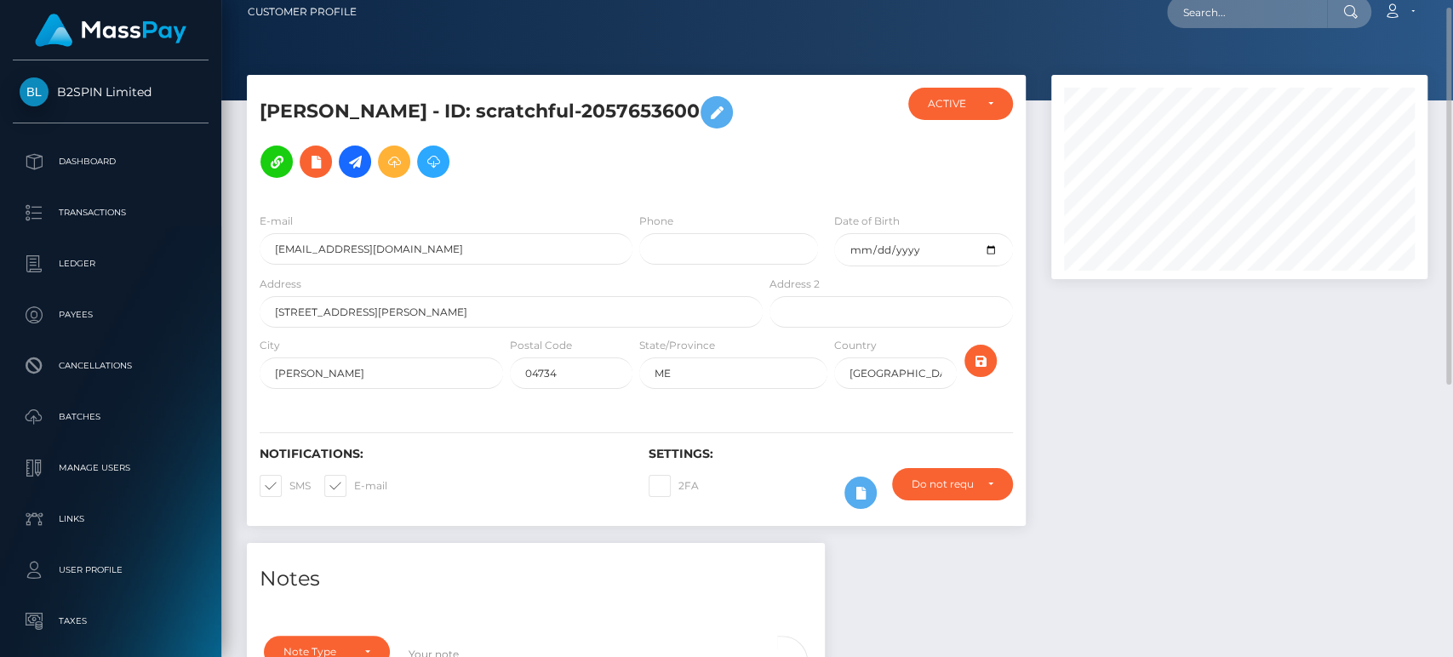
scroll to position [0, 0]
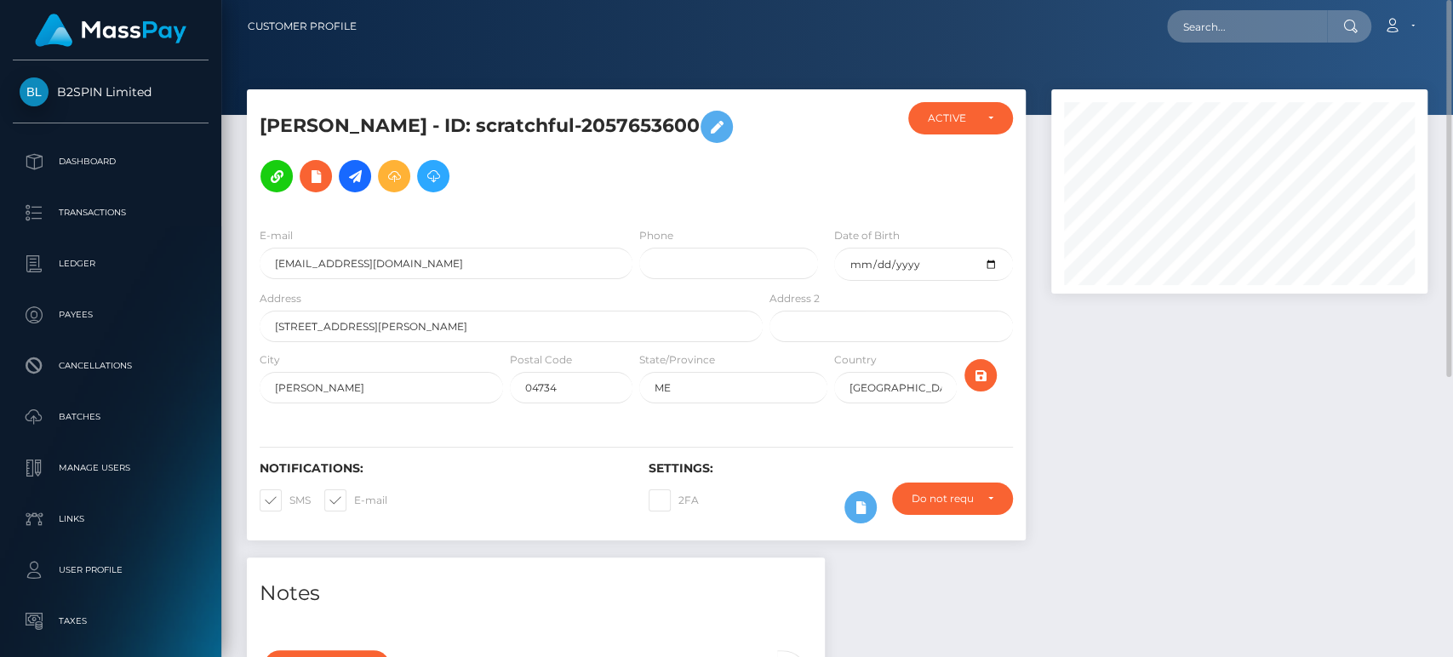
click at [695, 117] on h5 "DAVEENA L WAUGH - ID: scratchful-2057653600" at bounding box center [507, 151] width 494 height 99
click at [695, 119] on h5 "DAVEENA L WAUGH - ID: scratchful-2057653600" at bounding box center [507, 151] width 494 height 99
copy h5 "2057653600"
click at [503, 248] on input "daveena2025@proton.me" at bounding box center [446, 263] width 373 height 31
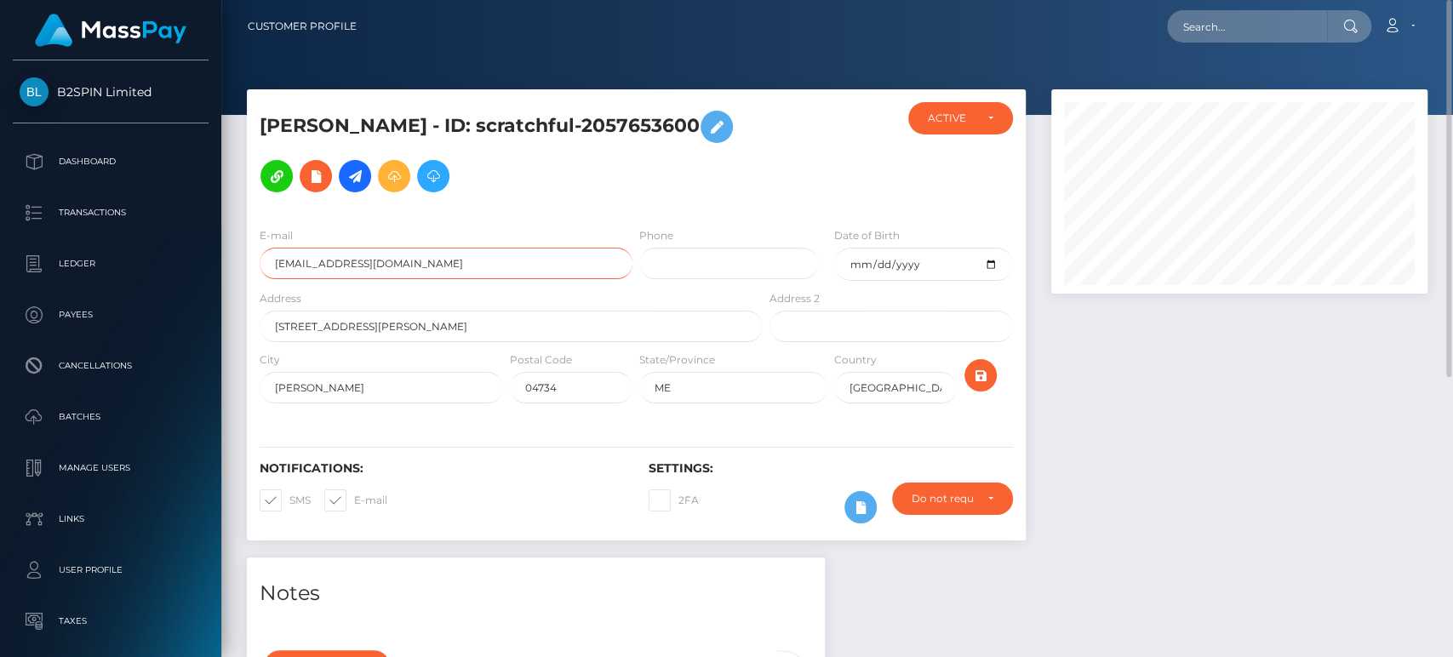
click at [503, 248] on input "daveena2025@proton.me" at bounding box center [446, 263] width 373 height 31
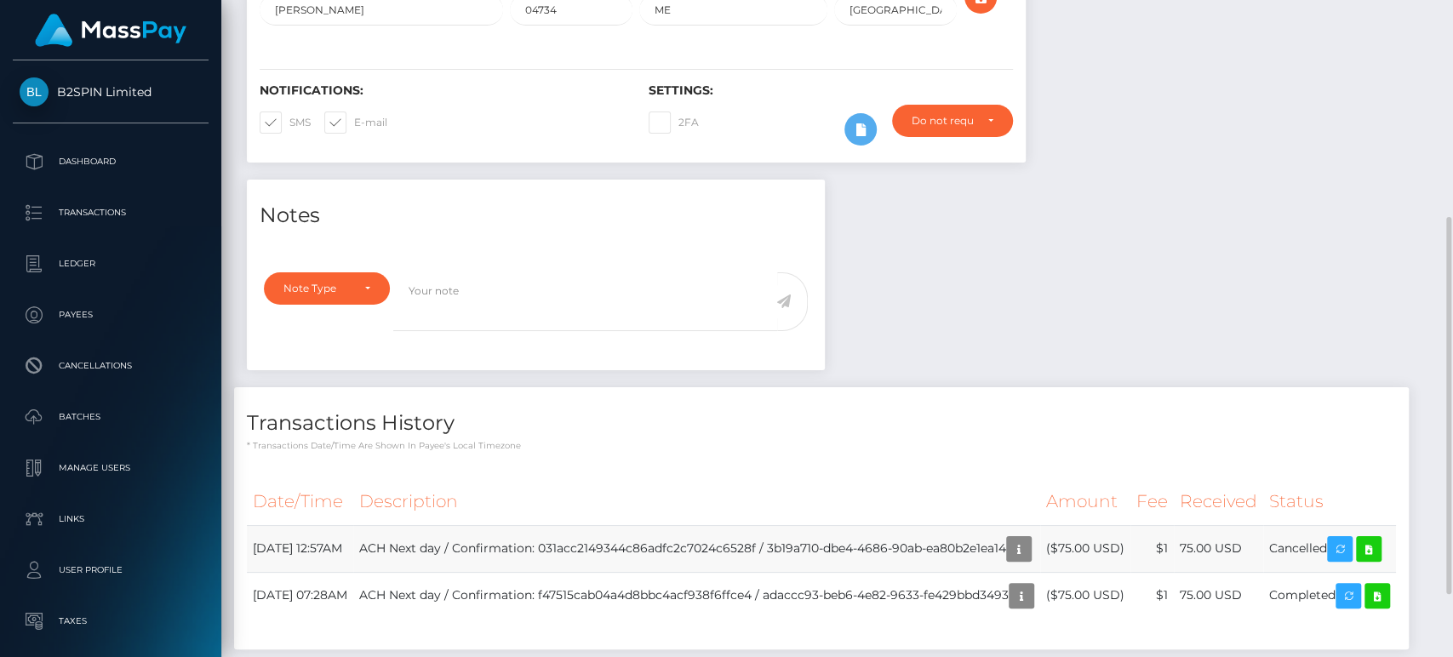
drag, startPoint x: 1001, startPoint y: 516, endPoint x: 920, endPoint y: 519, distance: 80.9
click at [998, 525] on td "ACH Next day / Confirmation: 031acc2149344c86adfc2c7024c6528f / 3b19a710-dbe4-4…" at bounding box center [696, 548] width 687 height 47
drag, startPoint x: 919, startPoint y: 519, endPoint x: 848, endPoint y: 523, distance: 71.6
click at [919, 525] on td "ACH Next day / Confirmation: 031acc2149344c86adfc2c7024c6528f / 3b19a710-dbe4-4…" at bounding box center [696, 548] width 687 height 47
click at [824, 525] on td "ACH Next day / Confirmation: 031acc2149344c86adfc2c7024c6528f / 3b19a710-dbe4-4…" at bounding box center [696, 548] width 687 height 47
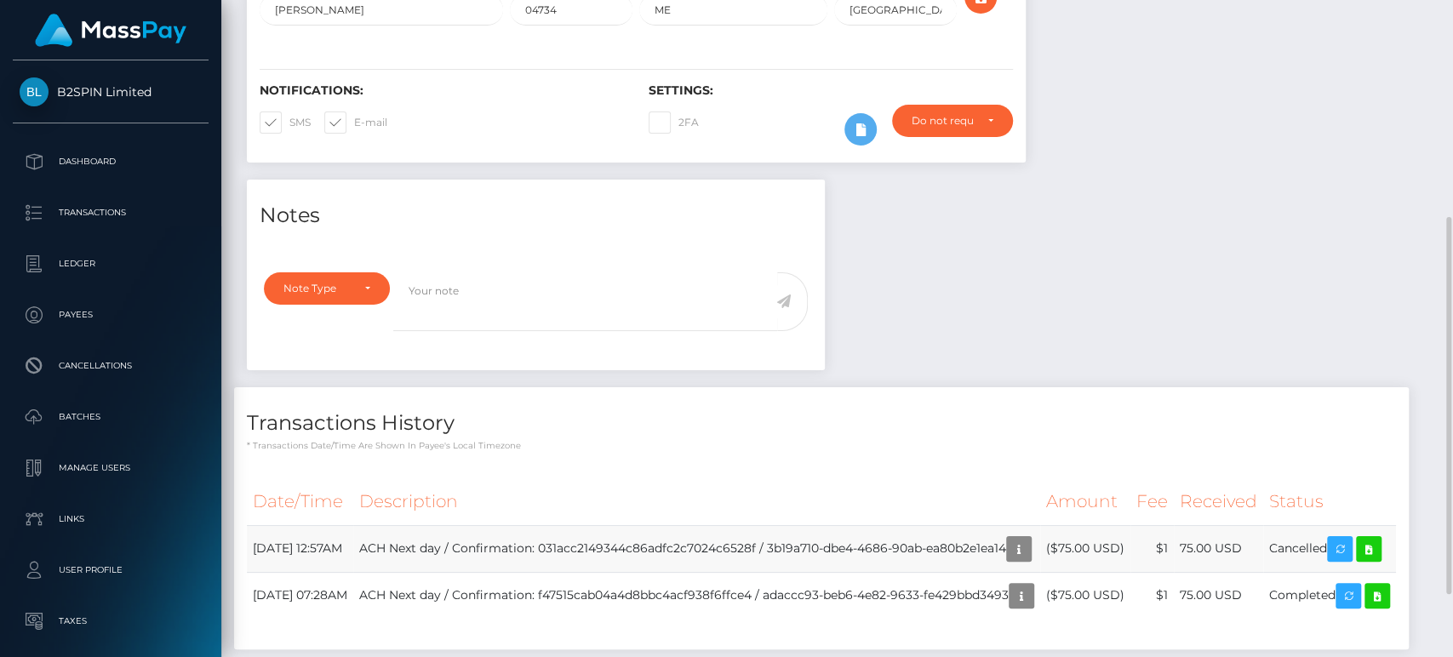
click at [824, 525] on td "ACH Next day / Confirmation: 031acc2149344c86adfc2c7024c6528f / 3b19a710-dbe4-4…" at bounding box center [696, 548] width 687 height 47
drag, startPoint x: 1058, startPoint y: 515, endPoint x: 815, endPoint y: 510, distance: 242.6
click at [815, 525] on td "ACH Next day / Confirmation: 031acc2149344c86adfc2c7024c6528f / 3b19a710-dbe4-4…" at bounding box center [696, 548] width 687 height 47
copy td "3b19a710-dbe4-4686-90ab-ea80b2e1ea14"
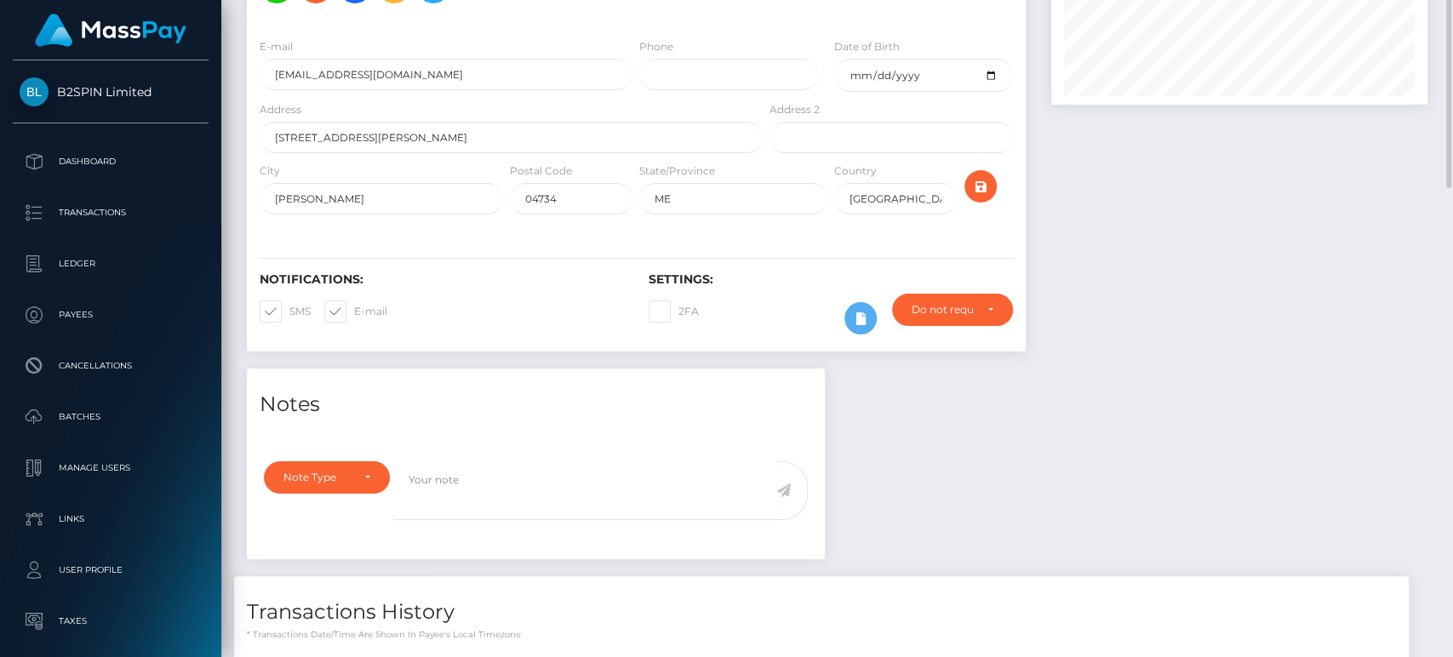
scroll to position [0, 0]
